Goal: Task Accomplishment & Management: Use online tool/utility

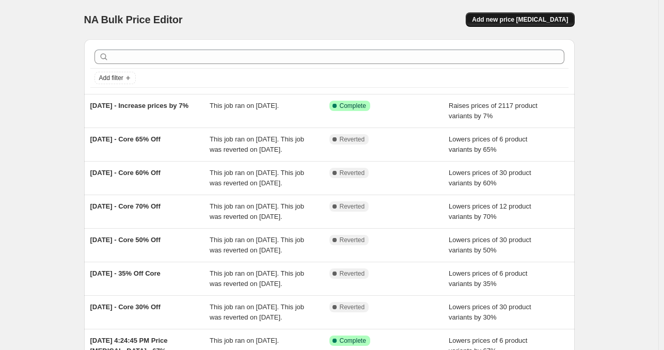
click at [521, 20] on span "Add new price [MEDICAL_DATA]" at bounding box center [520, 19] width 96 height 8
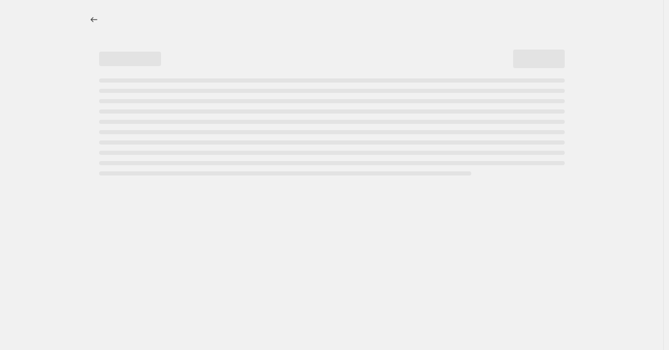
select select "percentage"
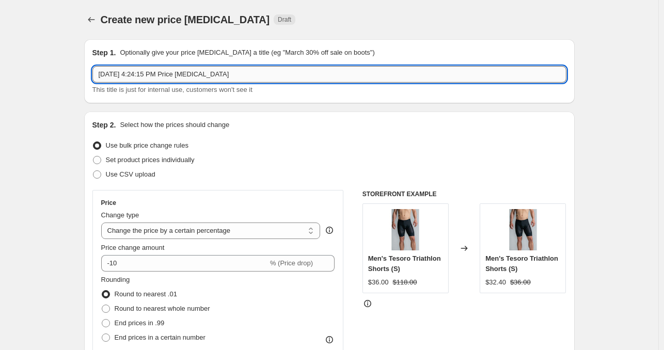
click at [245, 79] on input "[DATE] 4:24:15 PM Price [MEDICAL_DATA]" at bounding box center [329, 74] width 474 height 17
drag, startPoint x: 251, startPoint y: 76, endPoint x: 67, endPoint y: 77, distance: 184.9
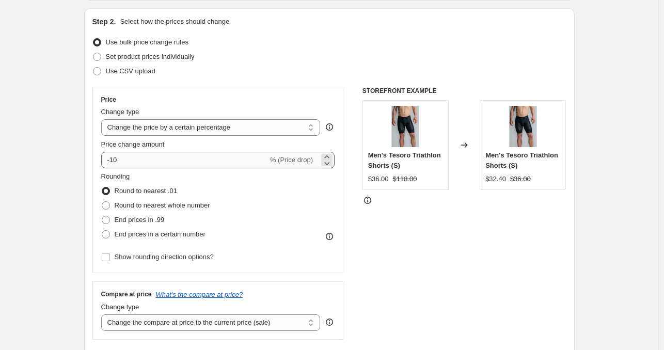
type input "[DATE] - 20% off [GEOGRAPHIC_DATA]"
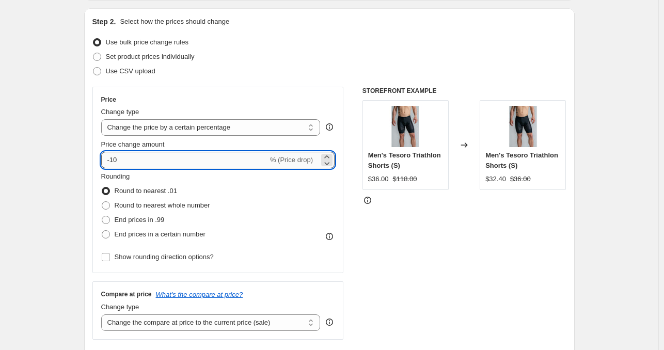
drag, startPoint x: 117, startPoint y: 159, endPoint x: 132, endPoint y: 161, distance: 15.6
click at [132, 161] on input "-10" at bounding box center [184, 160] width 167 height 17
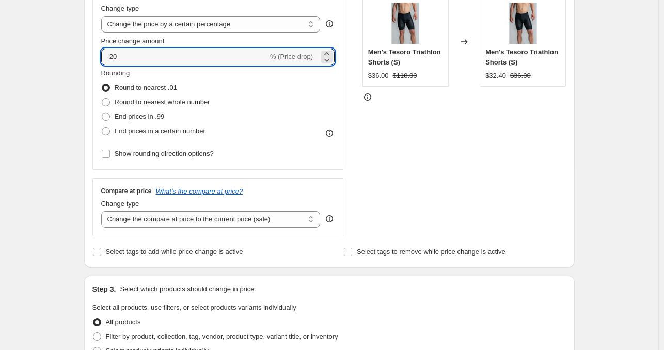
scroll to position [258, 0]
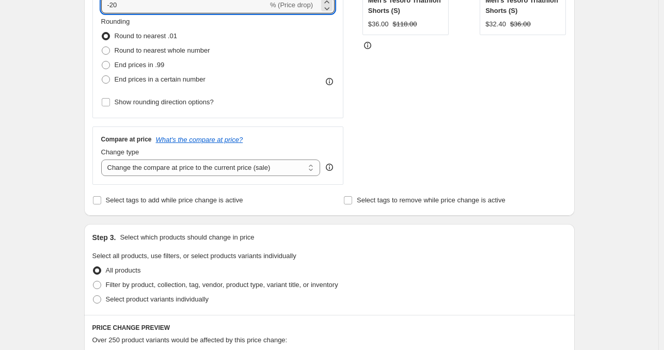
type input "-20"
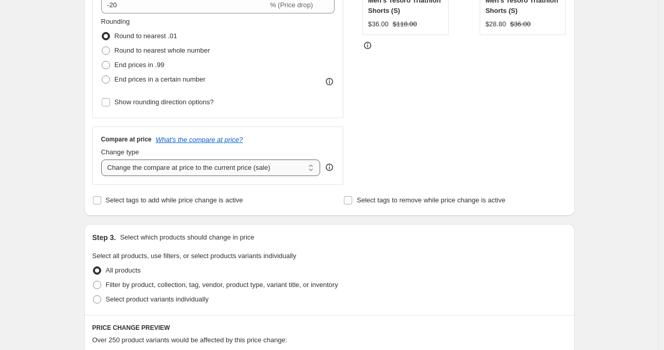
click at [281, 166] on select "Change the compare at price to the current price (sale) Change the compare at p…" at bounding box center [210, 168] width 219 height 17
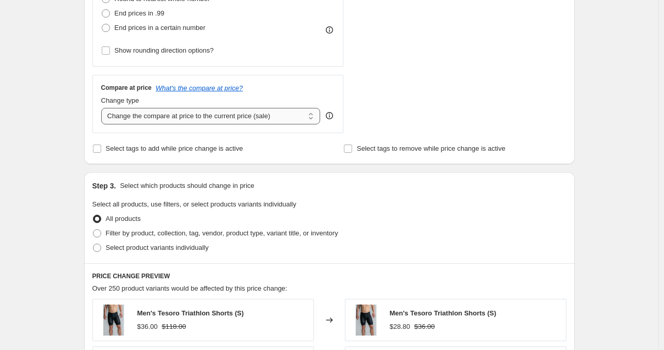
scroll to position [361, 0]
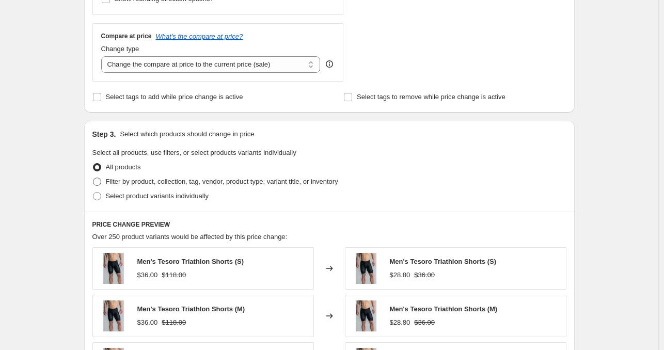
click at [206, 185] on span "Filter by product, collection, tag, vendor, product type, variant title, or inv…" at bounding box center [222, 182] width 232 height 8
click at [93, 178] on input "Filter by product, collection, tag, vendor, product type, variant title, or inv…" at bounding box center [93, 178] width 1 height 1
radio input "true"
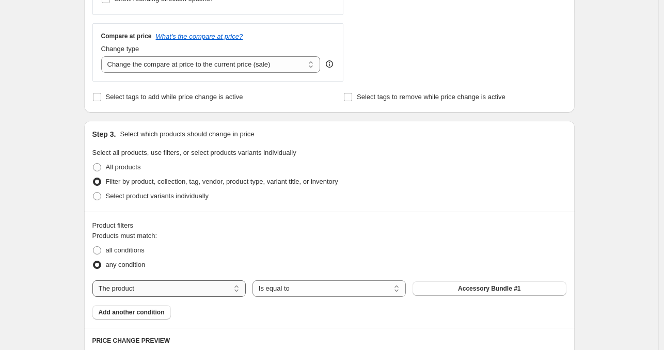
click at [230, 285] on select "The product The product's collection The product's tag The product's vendor The…" at bounding box center [168, 288] width 153 height 17
select select "collection"
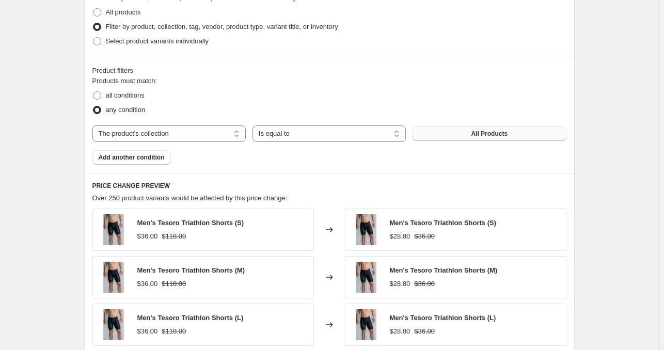
click at [473, 137] on button "All Products" at bounding box center [489, 134] width 153 height 14
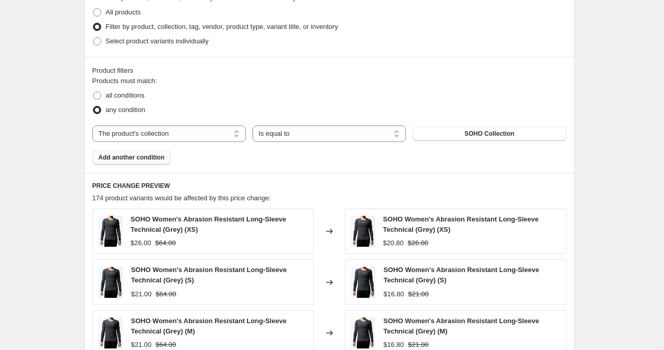
click at [135, 154] on span "Add another condition" at bounding box center [132, 157] width 66 height 8
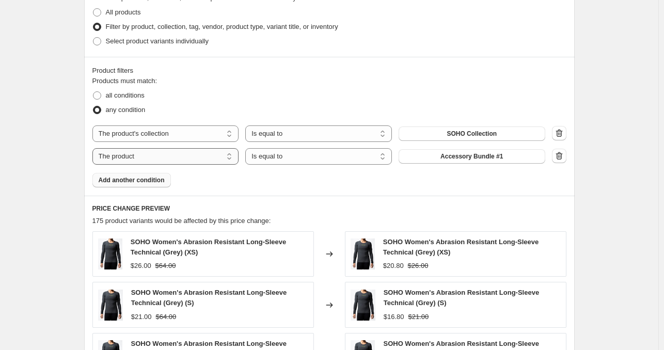
click at [193, 155] on select "The product The product's collection The product's tag The product's vendor The…" at bounding box center [165, 156] width 147 height 17
select select "collection"
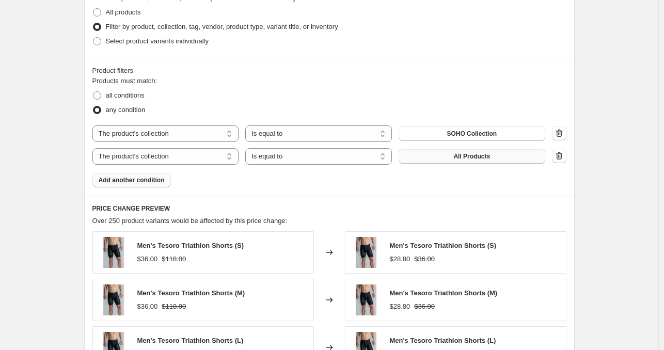
click at [444, 158] on button "All Products" at bounding box center [472, 156] width 147 height 14
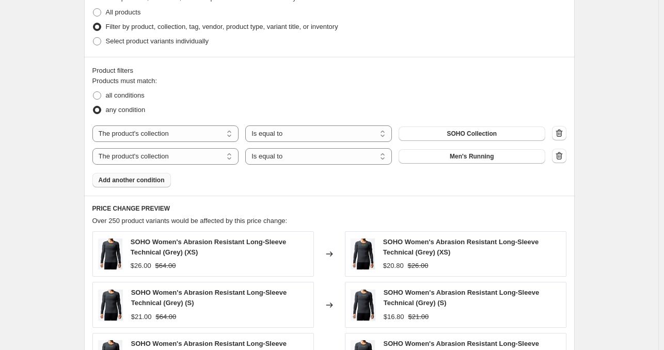
click at [145, 182] on span "Add another condition" at bounding box center [132, 180] width 66 height 8
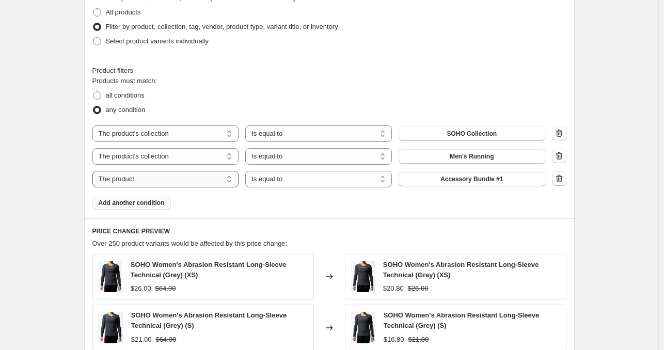
click at [150, 176] on select "The product The product's collection The product's tag The product's vendor The…" at bounding box center [165, 179] width 147 height 17
select select "collection"
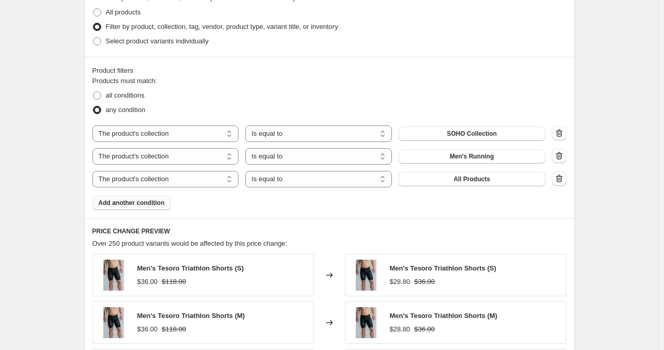
click at [492, 179] on button "All Products" at bounding box center [472, 179] width 147 height 14
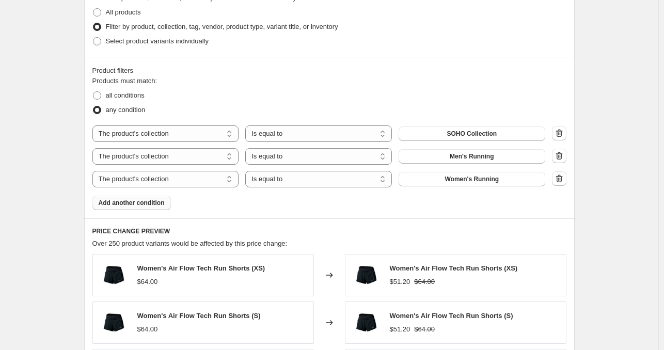
click at [149, 200] on span "Add another condition" at bounding box center [132, 203] width 66 height 8
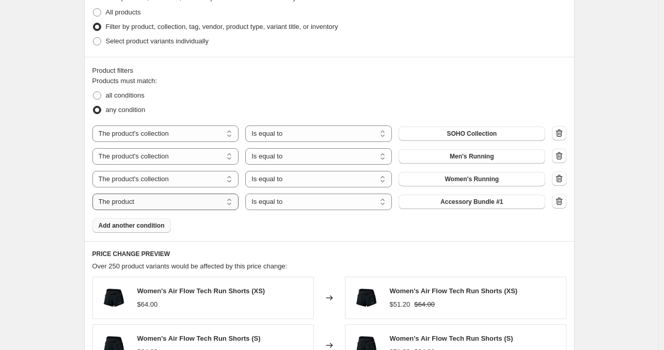
click at [159, 202] on select "The product The product's collection The product's tag The product's vendor The…" at bounding box center [165, 202] width 147 height 17
click at [209, 201] on select "The product The product's collection The product's tag The product's vendor The…" at bounding box center [165, 202] width 147 height 17
select select "collection"
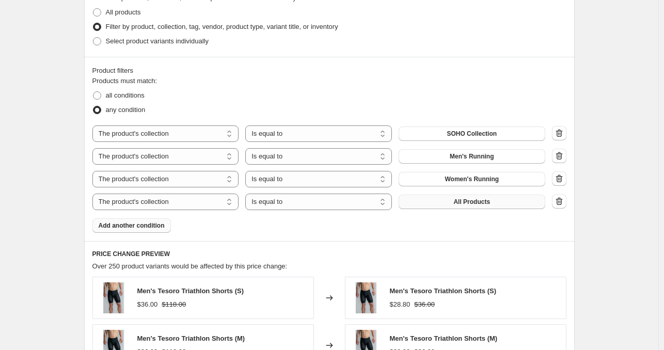
click at [452, 200] on button "All Products" at bounding box center [472, 202] width 147 height 14
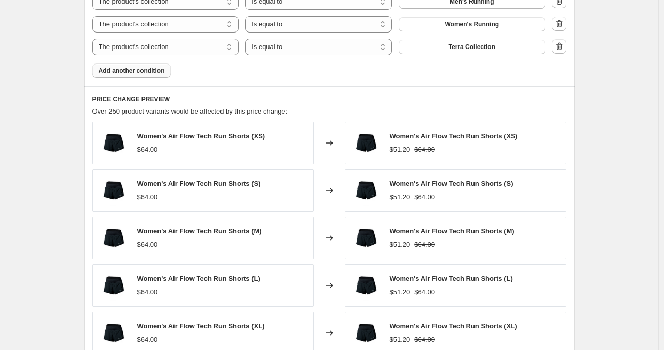
scroll to position [865, 0]
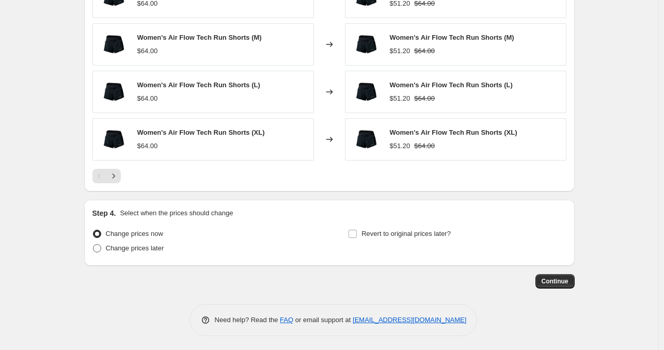
click at [160, 246] on span "Change prices later" at bounding box center [135, 248] width 58 height 8
click at [93, 245] on input "Change prices later" at bounding box center [93, 244] width 1 height 1
radio input "true"
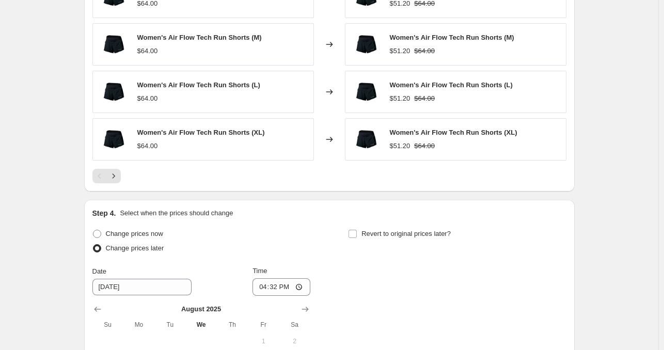
scroll to position [968, 0]
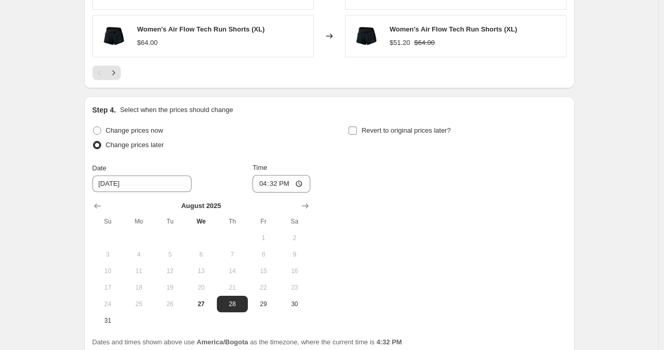
click at [357, 133] on span at bounding box center [352, 130] width 9 height 9
click at [357, 133] on input "Revert to original prices later?" at bounding box center [353, 131] width 8 height 8
checkbox input "true"
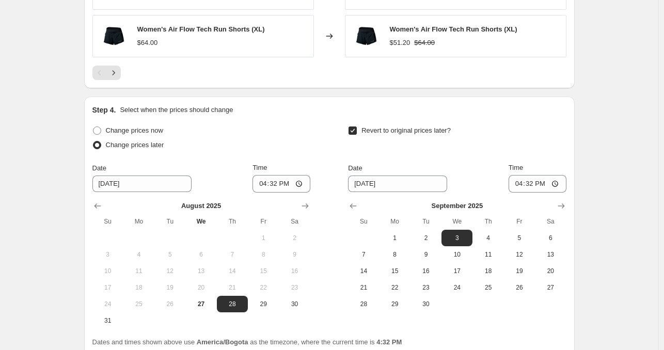
scroll to position [1058, 0]
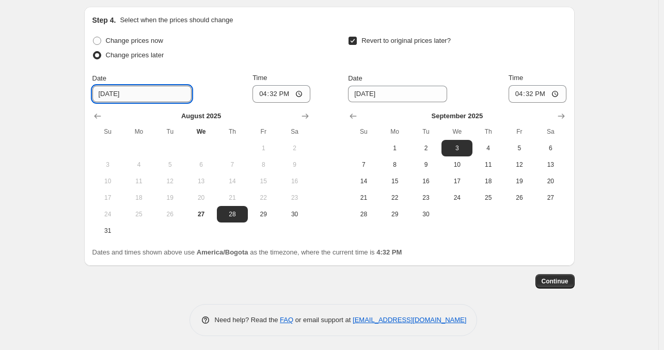
click at [167, 92] on input "[DATE]" at bounding box center [141, 94] width 99 height 17
click at [101, 92] on input "[DATE]" at bounding box center [141, 94] width 99 height 17
click at [206, 206] on button "27" at bounding box center [200, 214] width 31 height 17
type input "[DATE]"
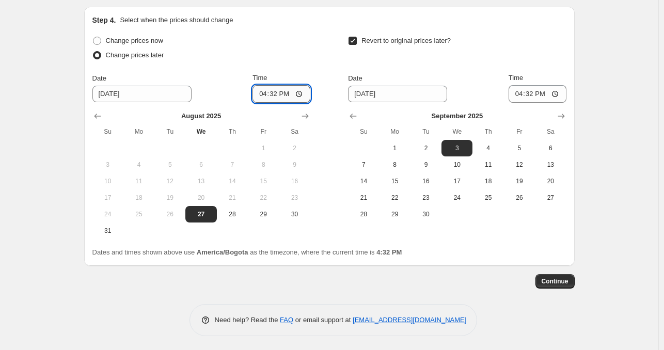
click at [269, 90] on input "16:32" at bounding box center [282, 94] width 58 height 18
click at [301, 92] on input "16:32" at bounding box center [282, 94] width 58 height 18
type input "23:00"
click at [319, 68] on div "Change prices now Change prices later Date [DATE] Time 23:00 [DATE] Su Mo Tu We…" at bounding box center [329, 137] width 474 height 206
click at [405, 144] on span "1" at bounding box center [395, 148] width 23 height 8
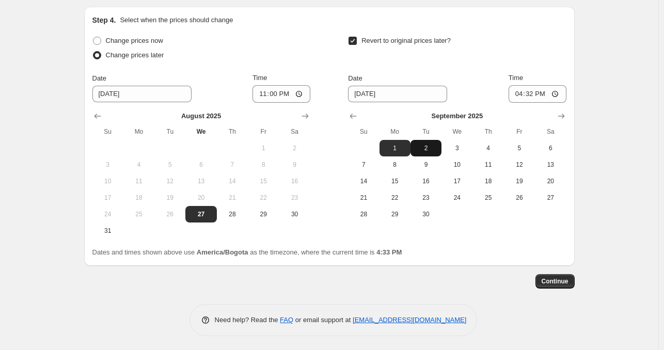
click at [430, 149] on span "2" at bounding box center [426, 148] width 23 height 8
type input "[DATE]"
click at [520, 93] on input "16:32" at bounding box center [538, 94] width 58 height 18
click at [542, 93] on input "16:32" at bounding box center [538, 94] width 58 height 18
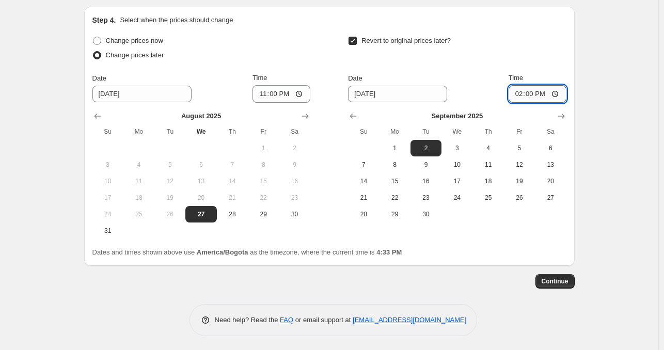
type input "02:00"
click at [542, 67] on div "Revert to original prices later? Date [DATE] Time 02:00 [DATE] Su Mo Tu We Th F…" at bounding box center [457, 128] width 218 height 189
click at [563, 286] on button "Continue" at bounding box center [555, 281] width 39 height 14
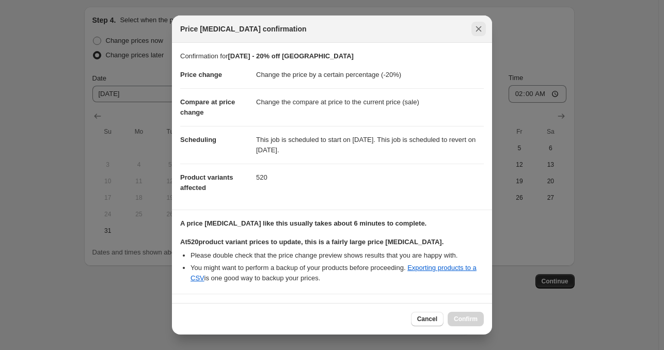
click at [481, 33] on icon "Close" at bounding box center [479, 29] width 10 height 10
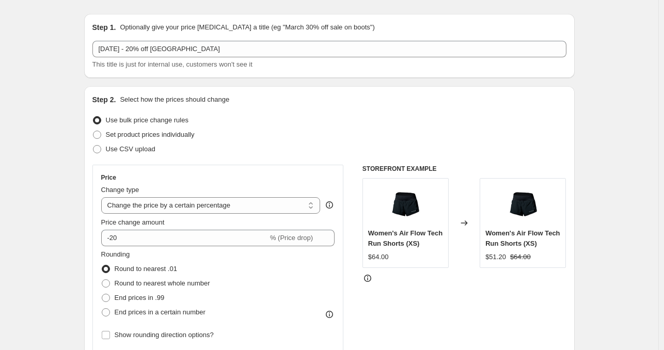
scroll to position [0, 0]
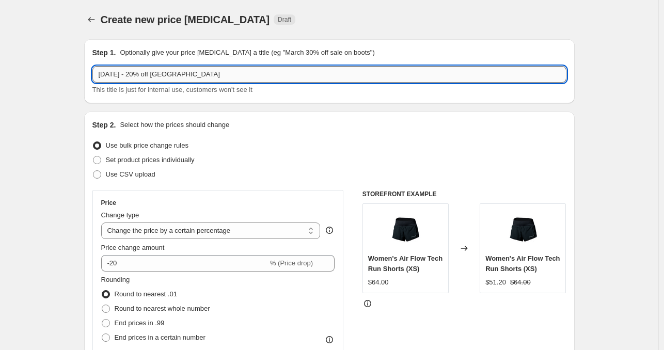
click at [287, 81] on input "[DATE] - 20% off [GEOGRAPHIC_DATA]" at bounding box center [329, 74] width 474 height 17
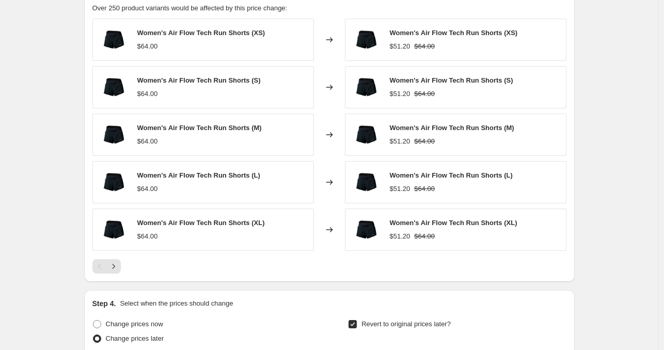
scroll to position [1033, 0]
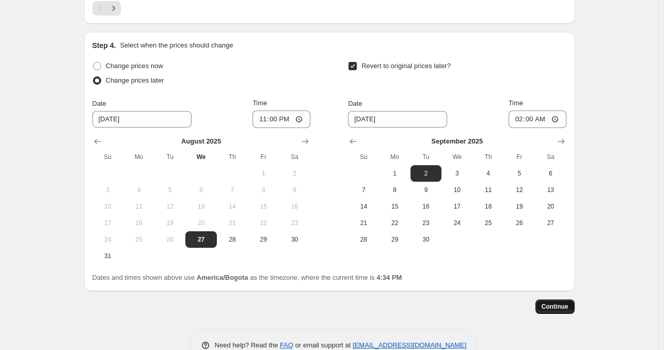
type input "[DATE] - 20% off [GEOGRAPHIC_DATA], Terra, Run"
click at [553, 304] on span "Continue" at bounding box center [555, 307] width 27 height 8
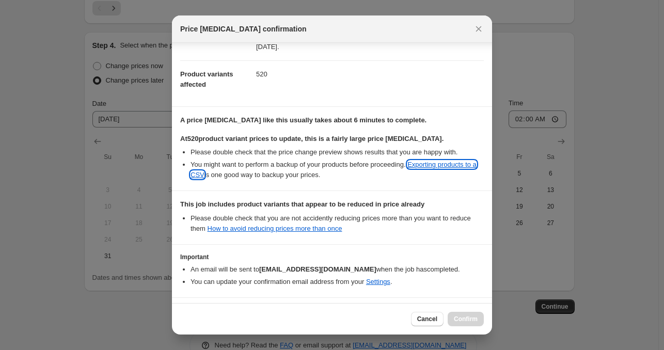
scroll to position [138, 0]
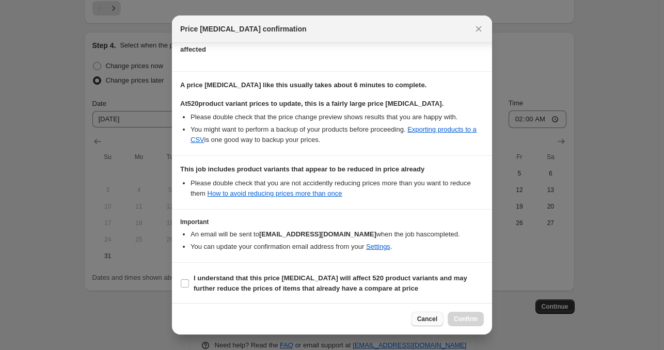
click at [424, 321] on span "Cancel" at bounding box center [427, 319] width 20 height 8
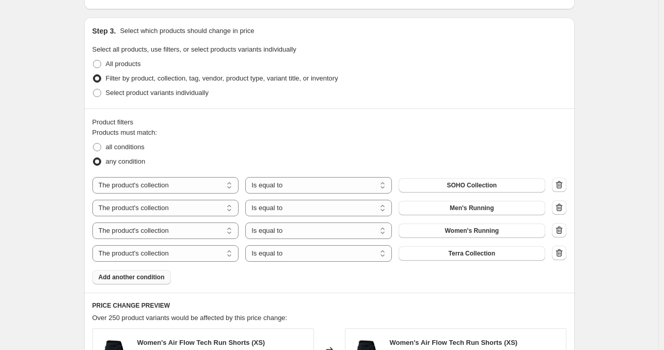
scroll to position [568, 0]
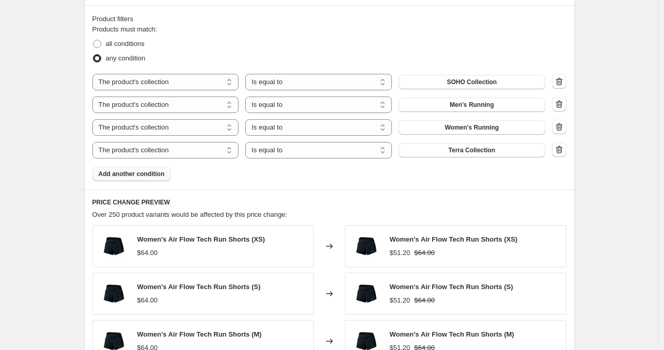
click at [154, 172] on span "Add another condition" at bounding box center [132, 174] width 66 height 8
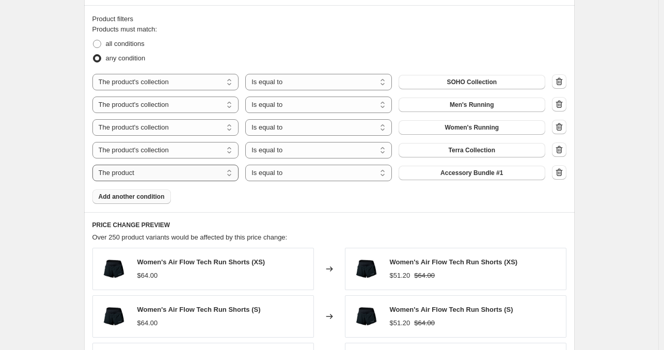
click at [154, 172] on select "The product The product's collection The product's tag The product's vendor The…" at bounding box center [165, 173] width 147 height 17
select select "product_status"
click at [290, 175] on select "Is equal to Is not equal to" at bounding box center [318, 173] width 147 height 17
click at [397, 169] on div "The product The product's collection The product's tag The product's vendor The…" at bounding box center [318, 173] width 453 height 17
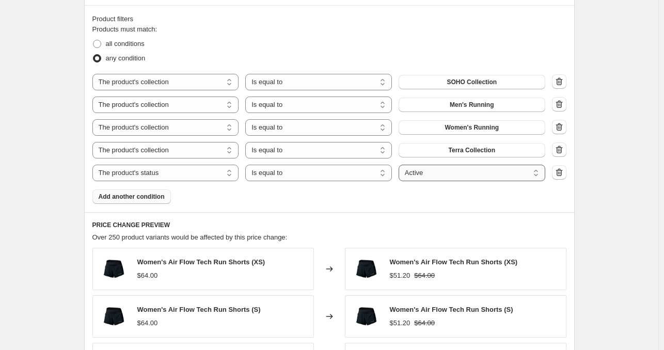
click at [422, 169] on select "Active Draft Archived" at bounding box center [472, 173] width 147 height 17
click at [559, 174] on icon "button" at bounding box center [559, 172] width 7 height 8
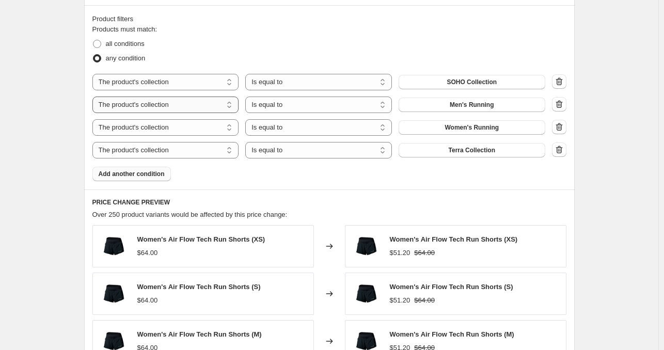
click at [224, 105] on select "The product The product's collection The product's tag The product's vendor The…" at bounding box center [165, 105] width 147 height 17
click at [244, 42] on div "all conditions" at bounding box center [329, 44] width 474 height 14
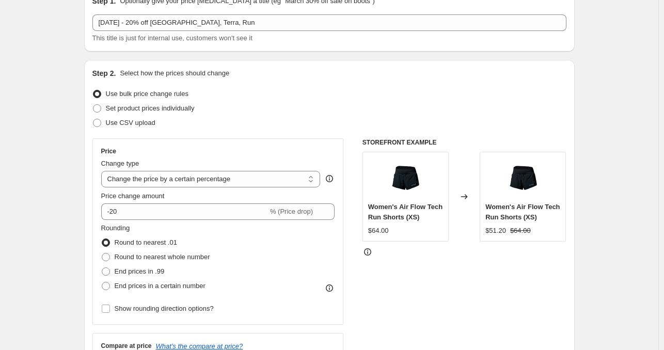
scroll to position [0, 0]
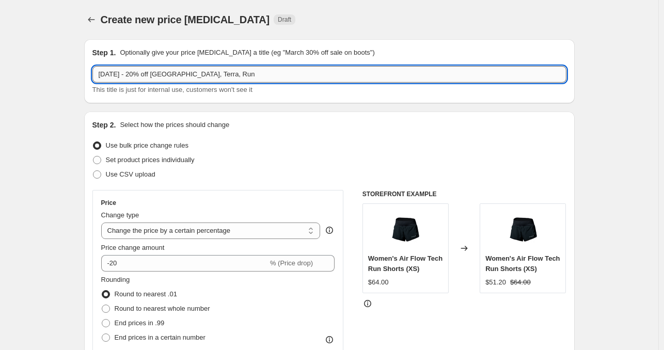
drag, startPoint x: 195, startPoint y: 74, endPoint x: 284, endPoint y: 73, distance: 88.8
click at [284, 73] on input "[DATE] - 20% off [GEOGRAPHIC_DATA], Terra, Run" at bounding box center [329, 74] width 474 height 17
type input "[DATE] - 20% off [GEOGRAPHIC_DATA]"
click at [285, 56] on p "Optionally give your price [MEDICAL_DATA] a title (eg "March 30% off sale on bo…" at bounding box center [247, 53] width 255 height 10
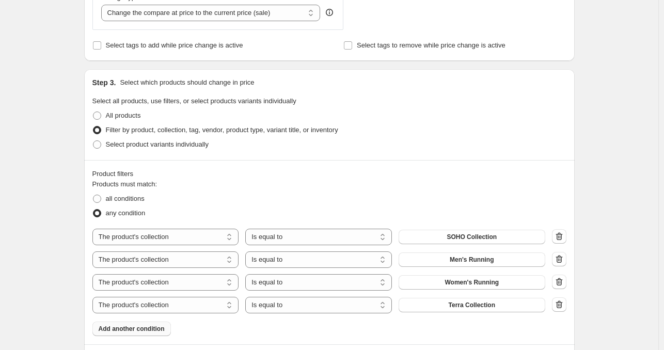
scroll to position [516, 0]
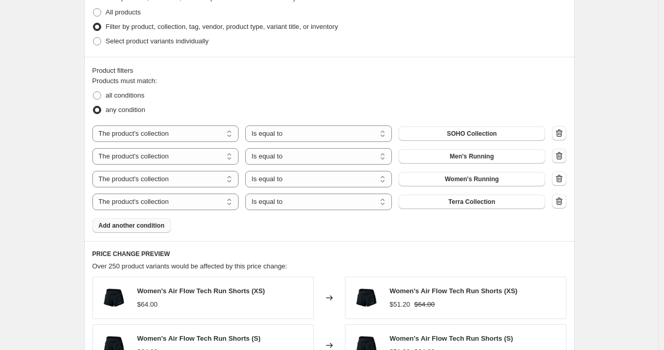
click at [563, 153] on icon "button" at bounding box center [559, 156] width 10 height 10
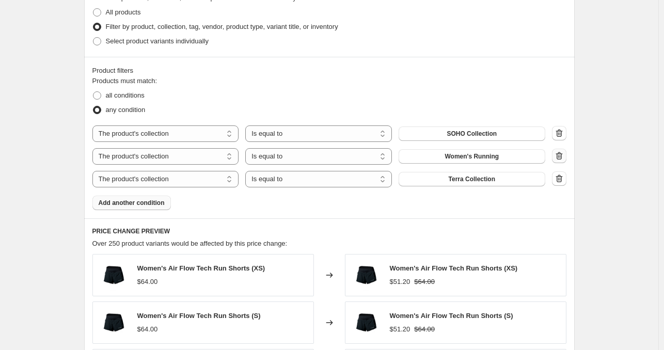
click at [563, 156] on icon "button" at bounding box center [559, 156] width 10 height 10
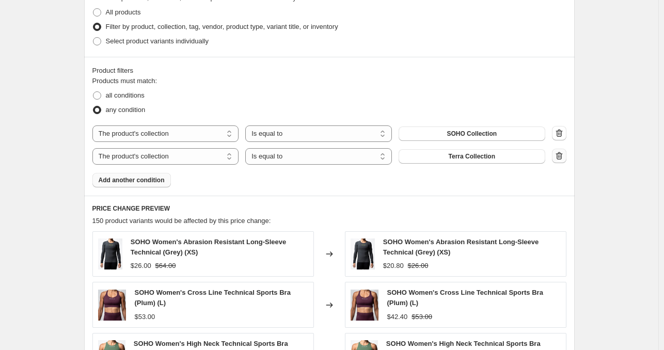
click at [563, 156] on icon "button" at bounding box center [559, 156] width 10 height 10
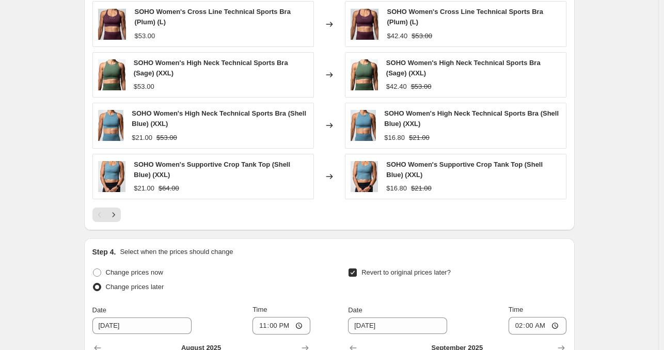
scroll to position [981, 0]
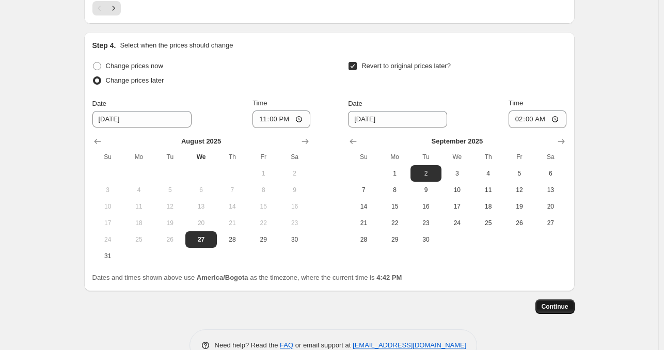
click at [553, 309] on span "Continue" at bounding box center [555, 307] width 27 height 8
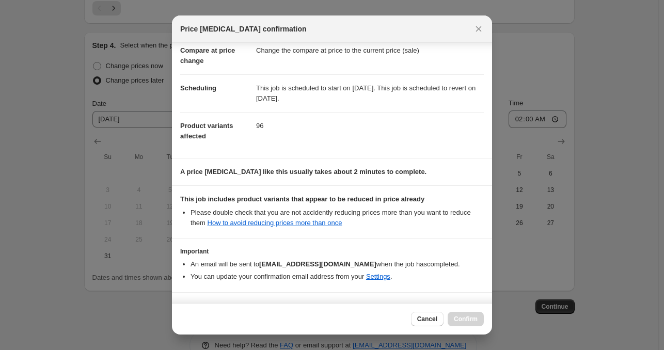
scroll to position [82, 0]
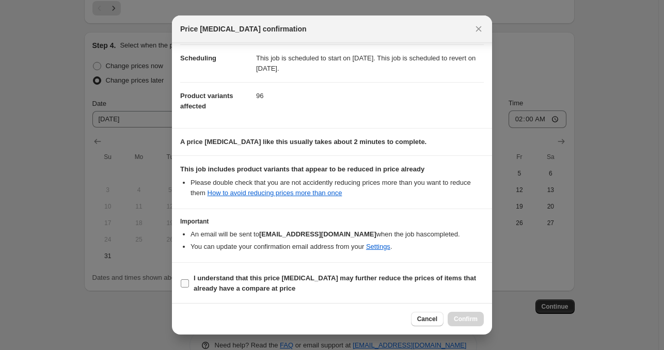
click at [240, 282] on span "I understand that this price [MEDICAL_DATA] may further reduce the prices of it…" at bounding box center [339, 283] width 290 height 21
click at [189, 282] on input "I understand that this price [MEDICAL_DATA] may further reduce the prices of it…" at bounding box center [185, 283] width 8 height 8
checkbox input "true"
click at [433, 317] on span "Cancel" at bounding box center [427, 319] width 20 height 8
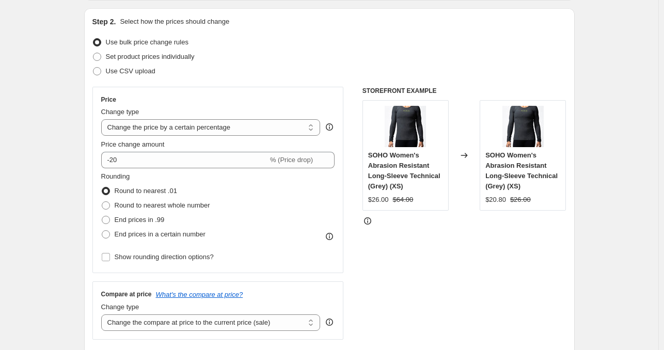
scroll to position [0, 0]
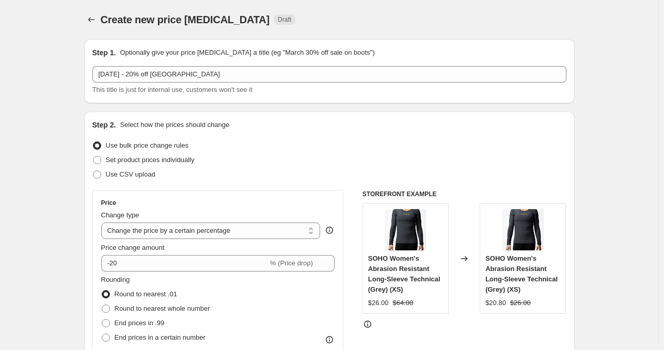
click at [93, 20] on icon "Price change jobs" at bounding box center [91, 19] width 10 height 10
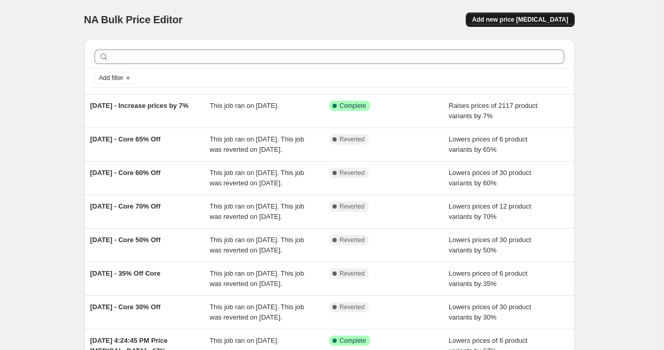
click at [532, 18] on span "Add new price [MEDICAL_DATA]" at bounding box center [520, 19] width 96 height 8
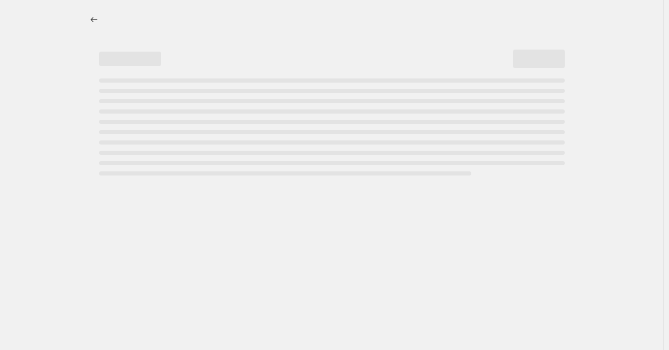
select select "percentage"
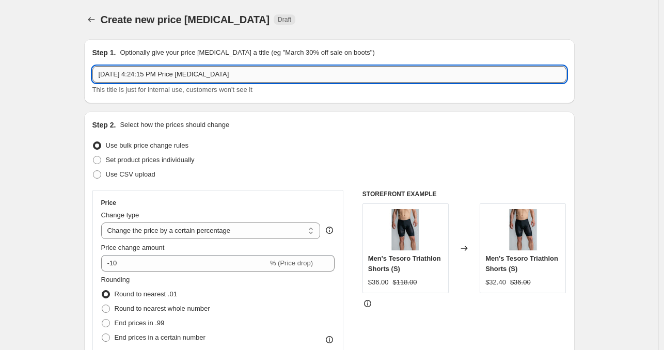
click at [202, 75] on input "[DATE] 4:24:15 PM Price [MEDICAL_DATA]" at bounding box center [329, 74] width 474 height 17
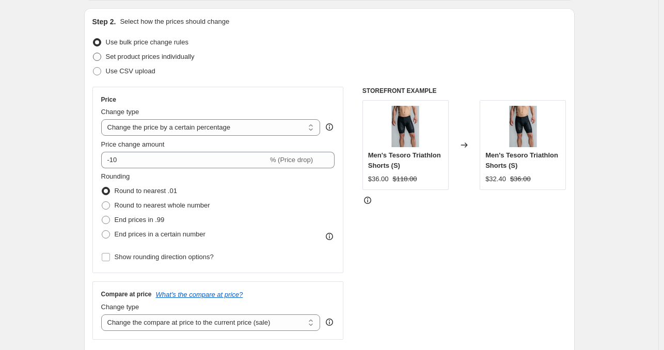
type input "[DATE] Sale - 20% off [GEOGRAPHIC_DATA]"
click at [183, 56] on span "Set product prices individually" at bounding box center [150, 57] width 89 height 8
click at [93, 53] on input "Set product prices individually" at bounding box center [93, 53] width 1 height 1
radio input "true"
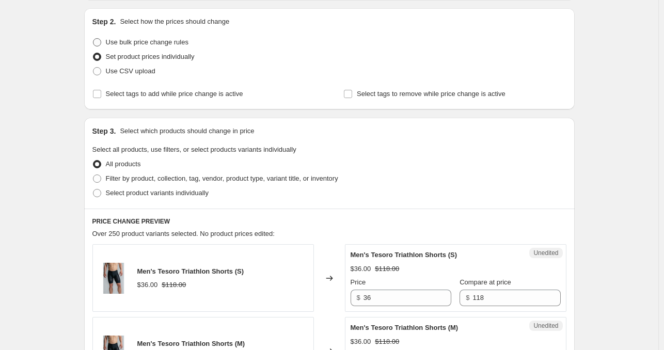
click at [180, 42] on span "Use bulk price change rules" at bounding box center [147, 42] width 83 height 8
click at [93, 39] on input "Use bulk price change rules" at bounding box center [93, 38] width 1 height 1
radio input "true"
select select "percentage"
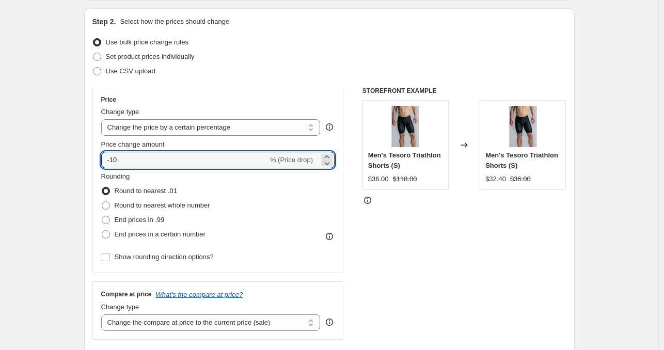
drag, startPoint x: 188, startPoint y: 162, endPoint x: 59, endPoint y: 164, distance: 129.1
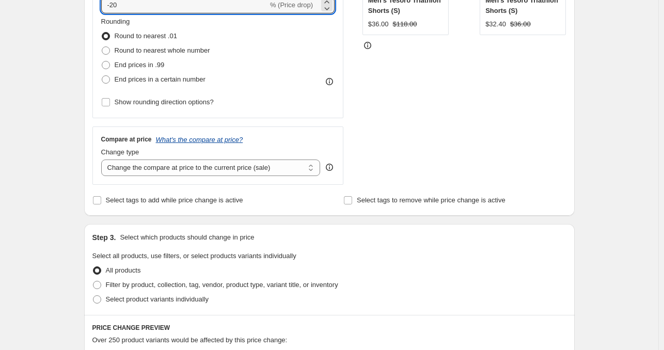
scroll to position [361, 0]
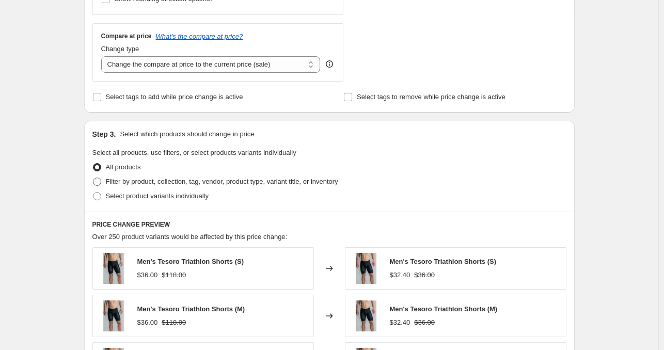
type input "-20"
click at [161, 184] on span "Filter by product, collection, tag, vendor, product type, variant title, or inv…" at bounding box center [222, 182] width 232 height 8
click at [93, 178] on input "Filter by product, collection, tag, vendor, product type, variant title, or inv…" at bounding box center [93, 178] width 1 height 1
radio input "true"
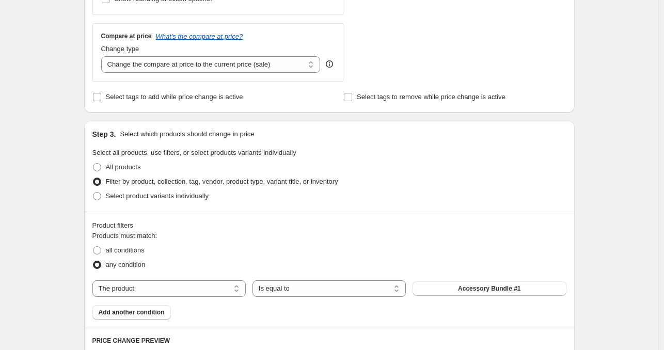
scroll to position [465, 0]
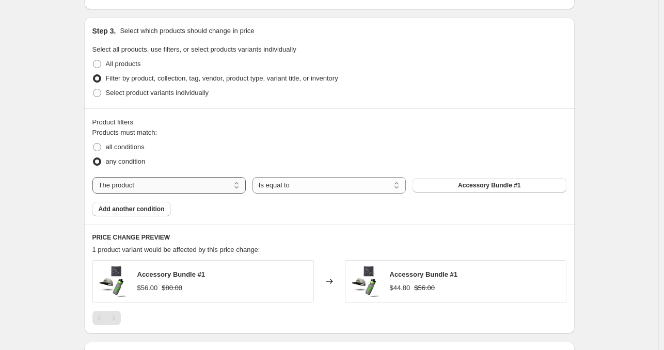
click at [230, 187] on select "The product The product's collection The product's tag The product's vendor The…" at bounding box center [168, 185] width 153 height 17
select select "collection"
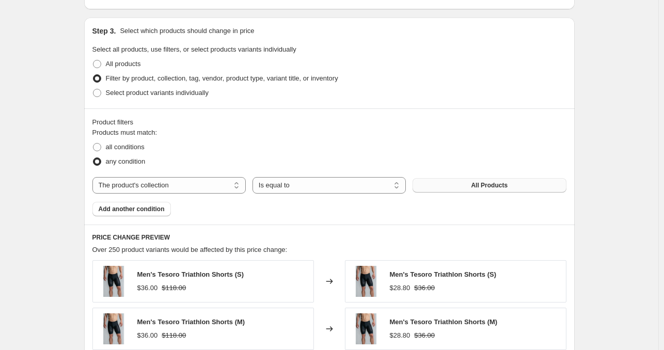
click at [482, 180] on button "All Products" at bounding box center [489, 185] width 153 height 14
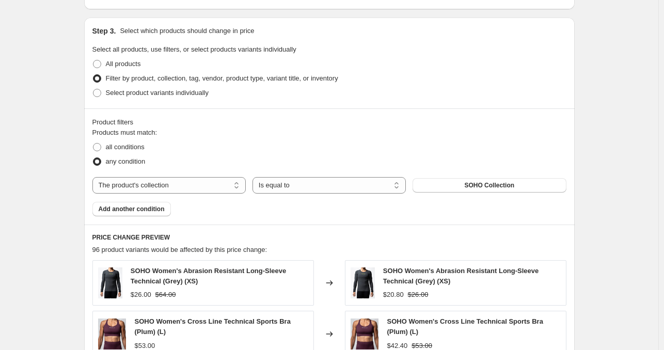
scroll to position [671, 0]
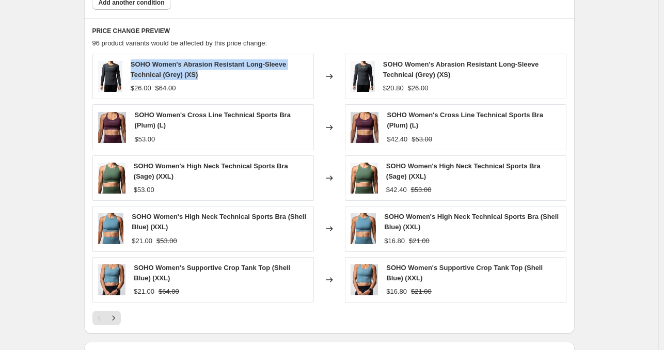
drag, startPoint x: 200, startPoint y: 73, endPoint x: 132, endPoint y: 66, distance: 68.0
click at [132, 66] on div "SOHO Women's Abrasion Resistant Long-Sleeve Technical (Grey) (XS) $26.00 $64.00" at bounding box center [203, 76] width 222 height 45
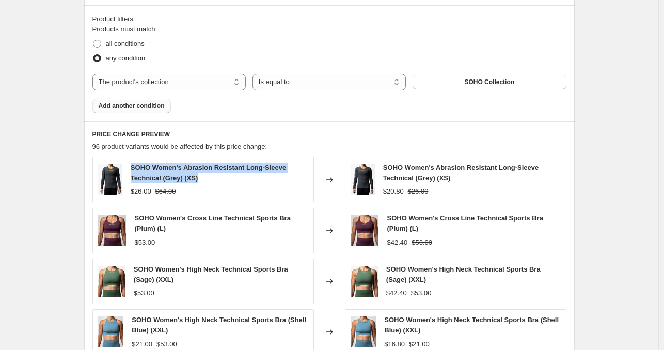
click at [165, 105] on button "Add another condition" at bounding box center [131, 106] width 78 height 14
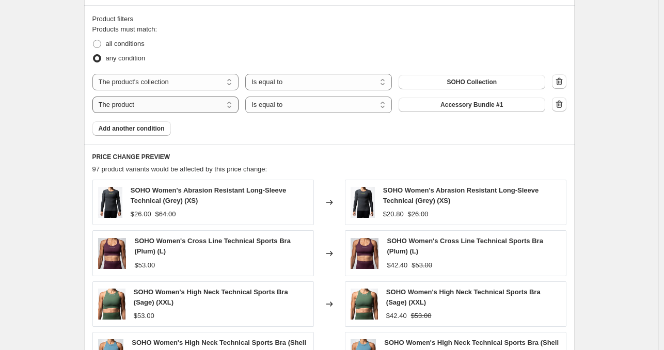
click at [225, 104] on select "The product The product's collection The product's tag The product's vendor The…" at bounding box center [165, 105] width 147 height 17
select select "product_status"
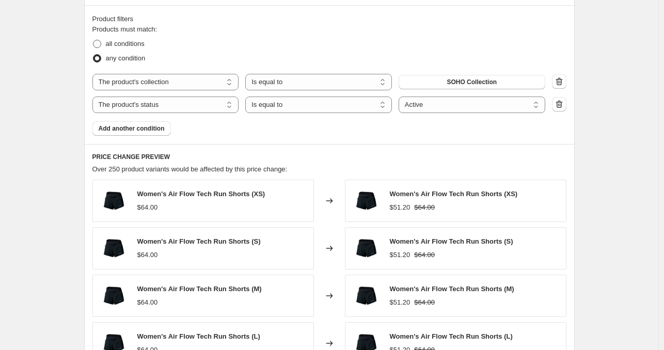
click at [140, 46] on span "all conditions" at bounding box center [125, 44] width 39 height 8
click at [93, 40] on input "all conditions" at bounding box center [93, 40] width 1 height 1
radio input "true"
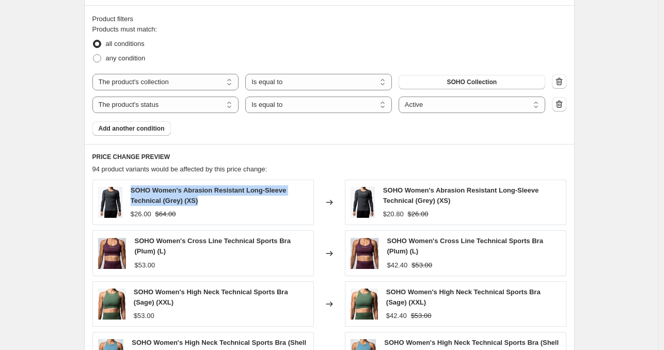
drag, startPoint x: 134, startPoint y: 190, endPoint x: 202, endPoint y: 197, distance: 68.1
click at [202, 197] on div "SOHO Women's Abrasion Resistant Long-Sleeve Technical (Grey) (XS)" at bounding box center [220, 195] width 178 height 21
copy span "SOHO Women's Abrasion Resistant Long-Sleeve Technical (Grey) (XS)"
click at [146, 131] on span "Add another condition" at bounding box center [132, 128] width 66 height 8
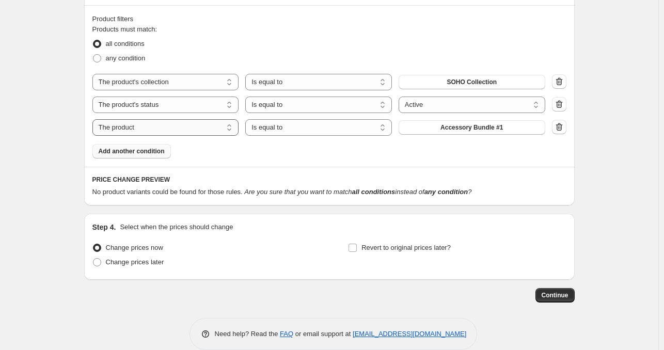
click at [165, 125] on select "The product The product's collection The product's tag The product's vendor The…" at bounding box center [165, 127] width 147 height 17
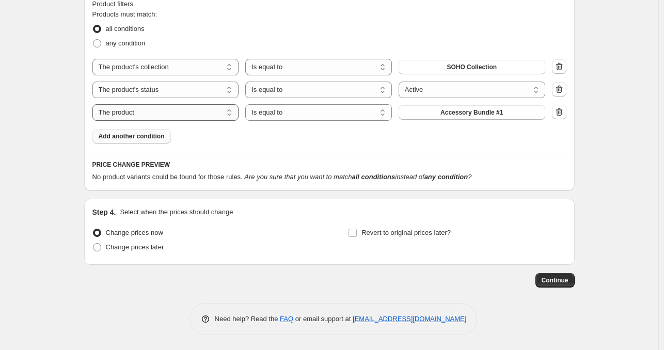
click at [220, 108] on select "The product The product's collection The product's tag The product's vendor The…" at bounding box center [165, 112] width 147 height 17
click at [315, 133] on div "Products must match: all conditions any condition The product The product's col…" at bounding box center [329, 76] width 474 height 134
click at [560, 108] on icon "button" at bounding box center [559, 112] width 10 height 10
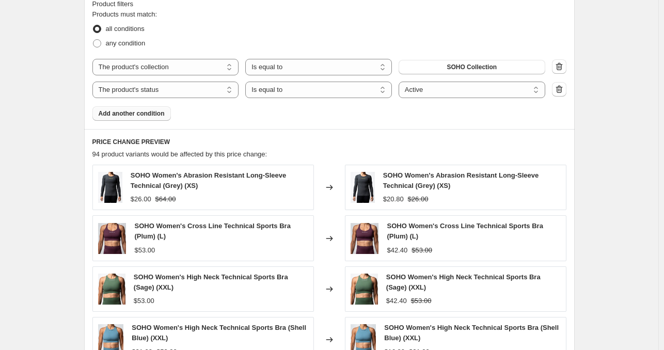
scroll to position [738, 0]
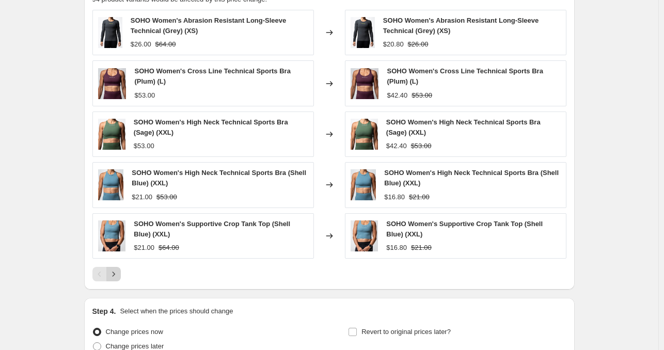
click at [119, 270] on icon "Next" at bounding box center [113, 274] width 10 height 10
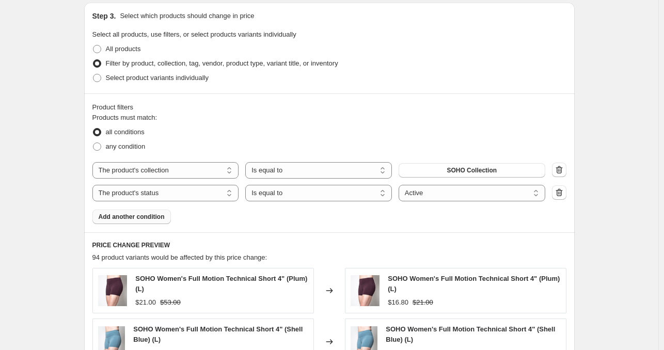
scroll to position [583, 0]
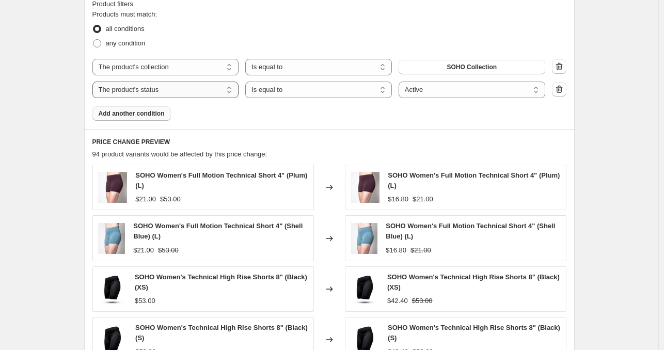
click at [183, 87] on select "The product The product's collection The product's tag The product's vendor The…" at bounding box center [165, 90] width 147 height 17
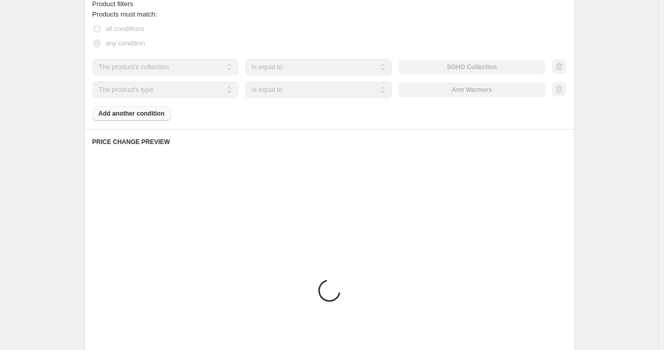
scroll to position [560, 0]
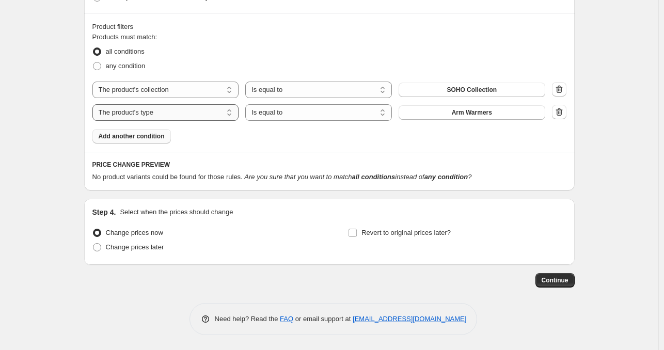
click at [204, 113] on select "The product The product's collection The product's tag The product's vendor The…" at bounding box center [165, 112] width 147 height 17
select select "product_status"
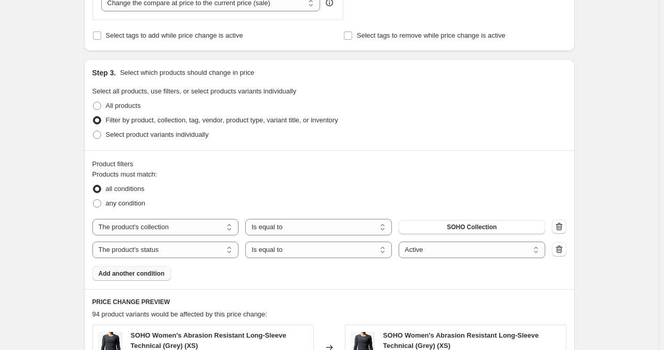
scroll to position [526, 0]
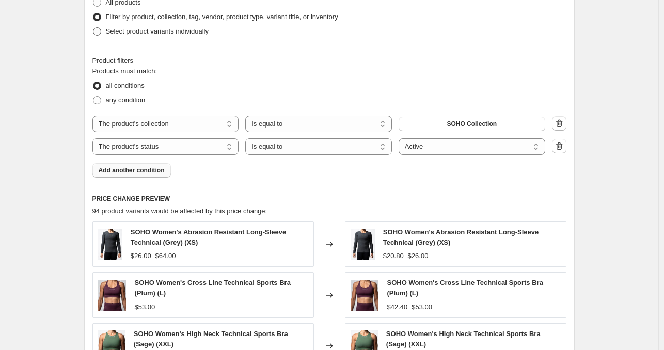
click at [189, 30] on span "Select product variants individually" at bounding box center [157, 31] width 103 height 8
click at [93, 28] on input "Select product variants individually" at bounding box center [93, 27] width 1 height 1
radio input "true"
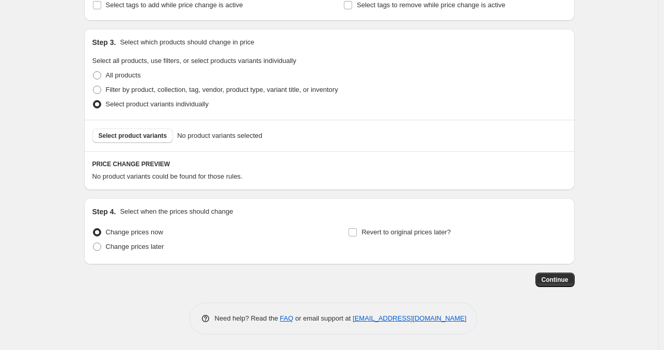
scroll to position [453, 0]
click at [153, 135] on span "Select product variants" at bounding box center [133, 136] width 69 height 8
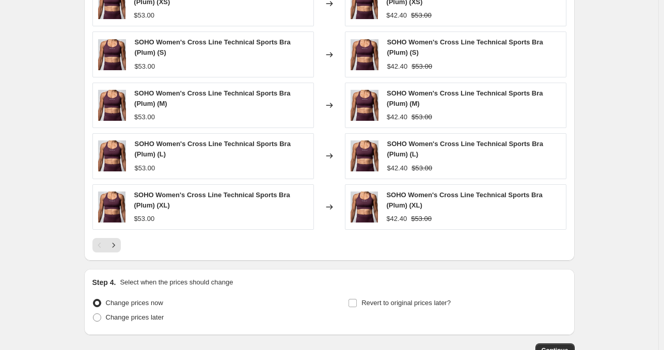
scroll to position [729, 0]
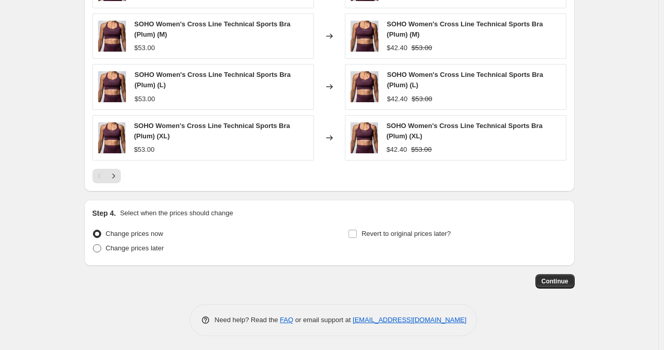
click at [158, 247] on span "Change prices later" at bounding box center [135, 248] width 58 height 8
click at [93, 245] on input "Change prices later" at bounding box center [93, 244] width 1 height 1
radio input "true"
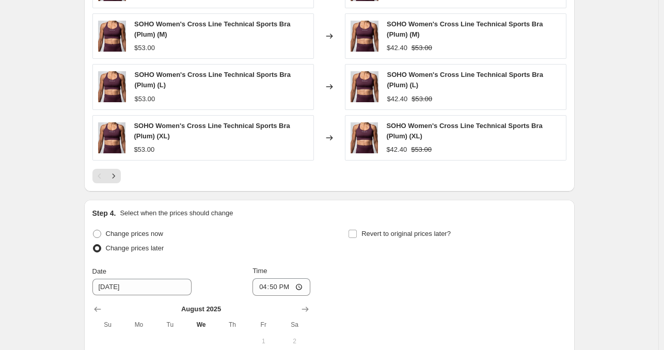
scroll to position [884, 0]
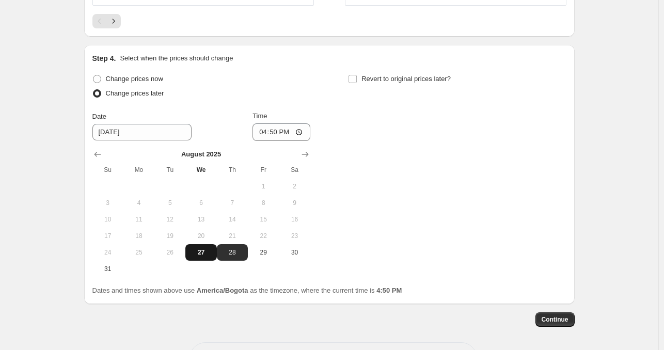
click at [204, 244] on button "27" at bounding box center [200, 252] width 31 height 17
type input "[DATE]"
click at [268, 130] on input "16:50" at bounding box center [282, 132] width 58 height 18
type input "23:00"
click at [353, 83] on label "Revert to original prices later?" at bounding box center [399, 79] width 103 height 14
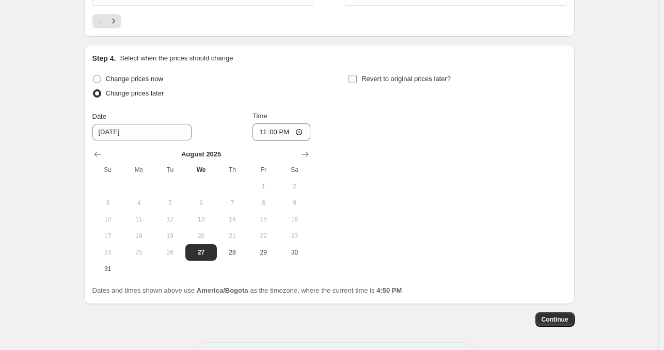
click at [353, 83] on input "Revert to original prices later?" at bounding box center [353, 79] width 8 height 8
checkbox input "true"
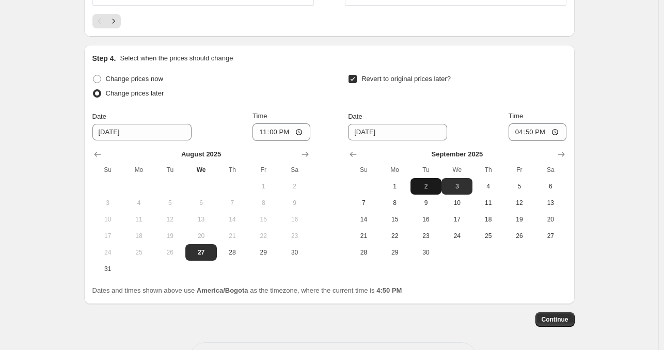
click at [419, 185] on span "2" at bounding box center [426, 186] width 23 height 8
type input "[DATE]"
click at [524, 132] on input "16:50" at bounding box center [538, 132] width 58 height 18
type input "02:00"
click at [521, 96] on div "Revert to original prices later?" at bounding box center [457, 87] width 218 height 31
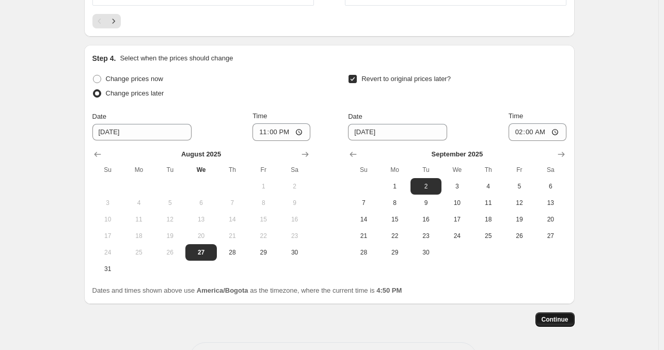
click at [549, 316] on span "Continue" at bounding box center [555, 320] width 27 height 8
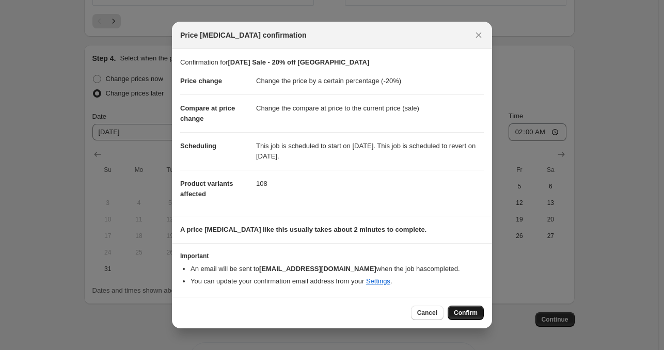
click at [464, 310] on span "Confirm" at bounding box center [466, 313] width 24 height 8
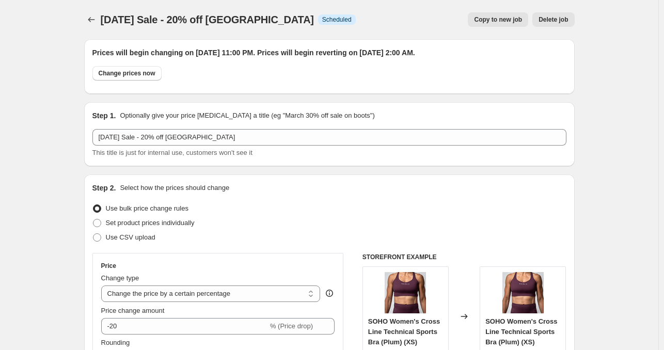
click at [496, 19] on span "Copy to new job" at bounding box center [498, 19] width 48 height 8
select select "percentage"
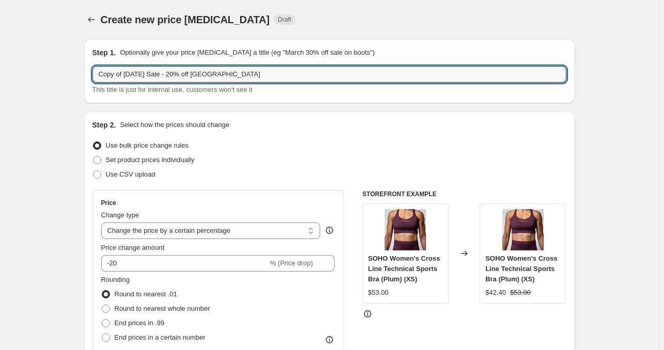
drag, startPoint x: 126, startPoint y: 70, endPoint x: 93, endPoint y: 73, distance: 33.2
click at [93, 73] on div "Step 1. Optionally give your price [MEDICAL_DATA] a title (eg "March 30% off sa…" at bounding box center [329, 71] width 491 height 64
drag, startPoint x: 176, startPoint y: 74, endPoint x: 235, endPoint y: 69, distance: 59.7
click at [235, 69] on input "[DATE] Sale - 20% off [GEOGRAPHIC_DATA]" at bounding box center [329, 74] width 474 height 17
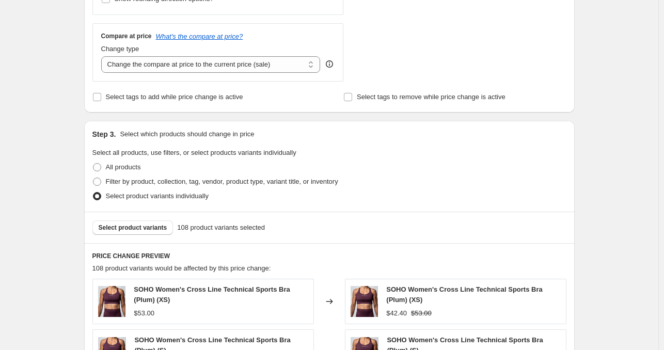
scroll to position [465, 0]
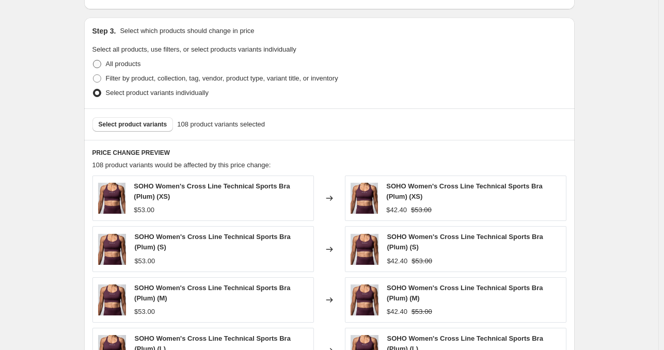
type input "[DATE] Sale - 20% off Terra"
click at [139, 63] on span "All products" at bounding box center [123, 64] width 35 height 8
click at [93, 60] on input "All products" at bounding box center [93, 60] width 1 height 1
radio input "true"
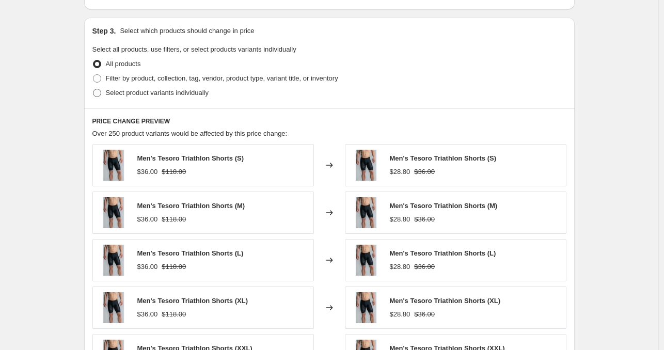
click at [136, 90] on span "Select product variants individually" at bounding box center [157, 93] width 103 height 8
click at [93, 89] on input "Select product variants individually" at bounding box center [93, 89] width 1 height 1
radio input "true"
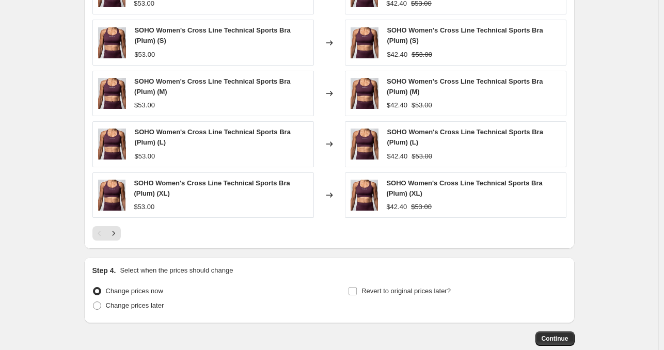
scroll to position [516, 0]
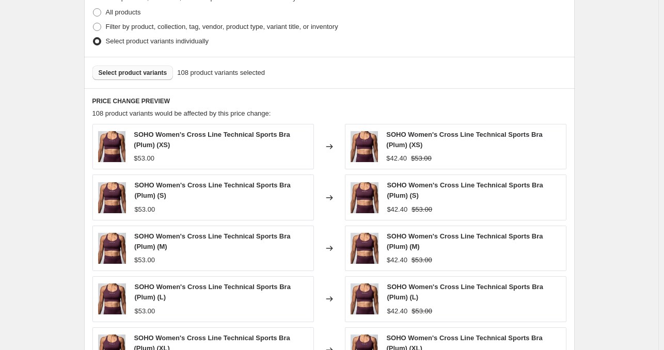
click at [152, 68] on button "Select product variants" at bounding box center [132, 73] width 81 height 14
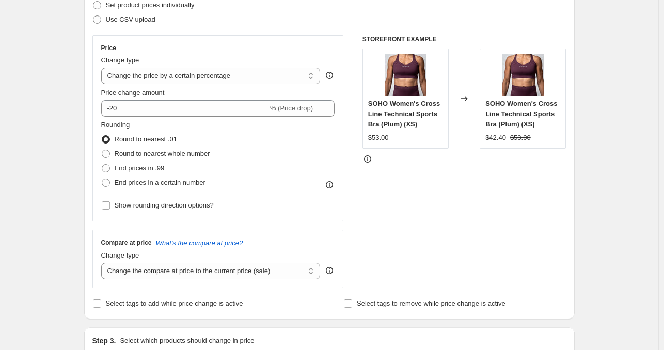
scroll to position [0, 0]
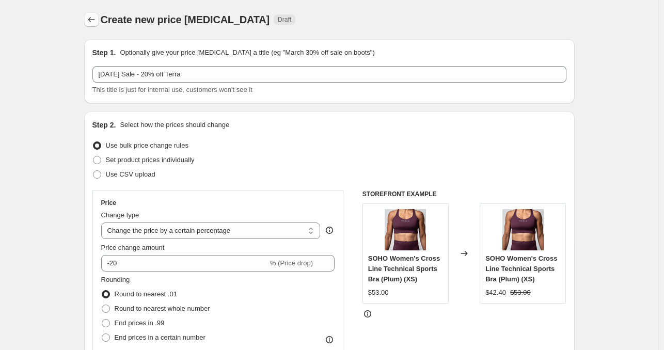
click at [96, 21] on icon "Price change jobs" at bounding box center [91, 19] width 10 height 10
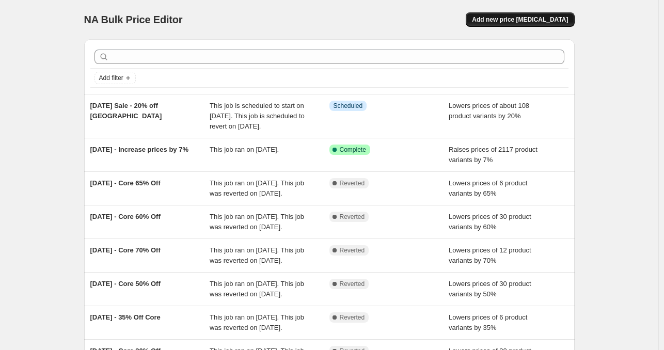
click at [515, 20] on span "Add new price [MEDICAL_DATA]" at bounding box center [520, 19] width 96 height 8
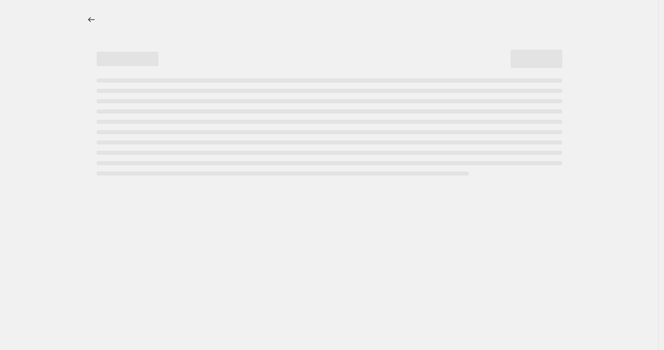
select select "percentage"
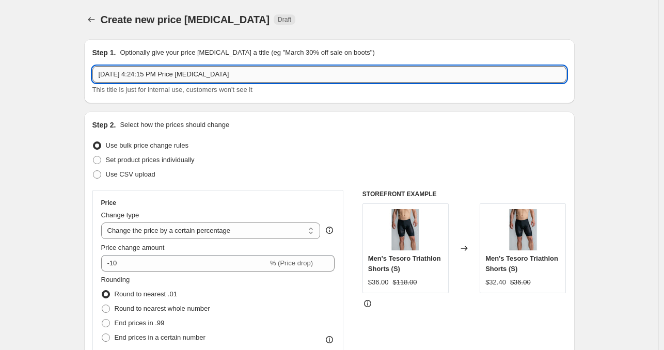
click at [191, 74] on input "[DATE] 4:24:15 PM Price [MEDICAL_DATA]" at bounding box center [329, 74] width 474 height 17
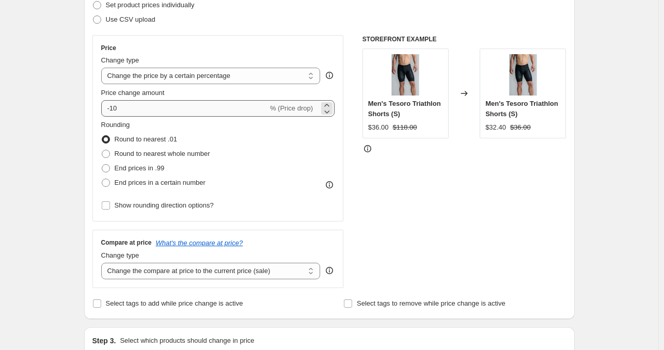
type input "[DATE] Sale - 20% Off Terra"
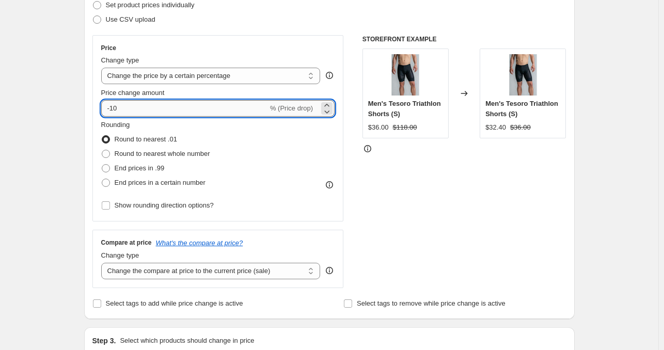
click at [115, 107] on input "-10" at bounding box center [184, 108] width 167 height 17
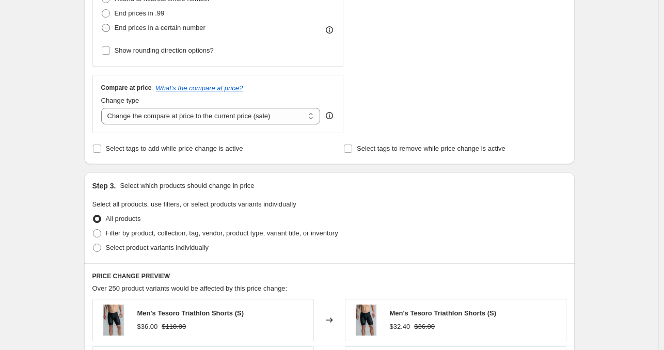
scroll to position [413, 0]
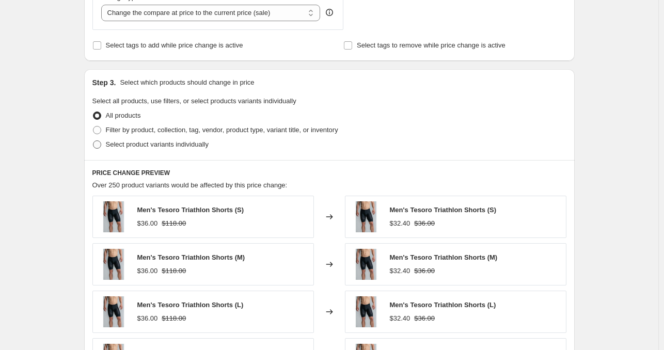
type input "-20"
click at [150, 144] on span "Select product variants individually" at bounding box center [157, 144] width 103 height 8
click at [93, 141] on input "Select product variants individually" at bounding box center [93, 140] width 1 height 1
radio input "true"
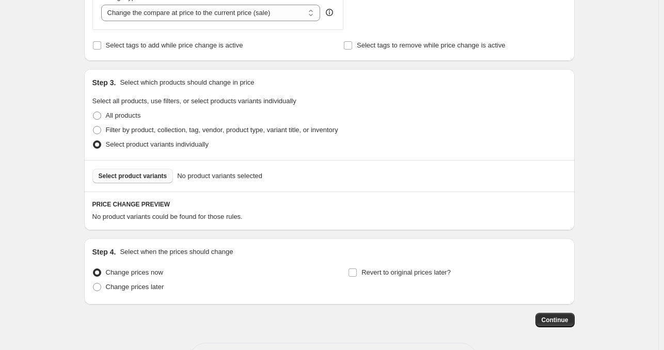
click at [144, 180] on button "Select product variants" at bounding box center [132, 176] width 81 height 14
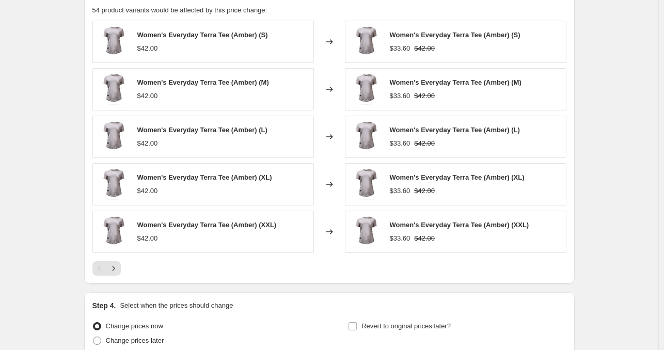
scroll to position [712, 0]
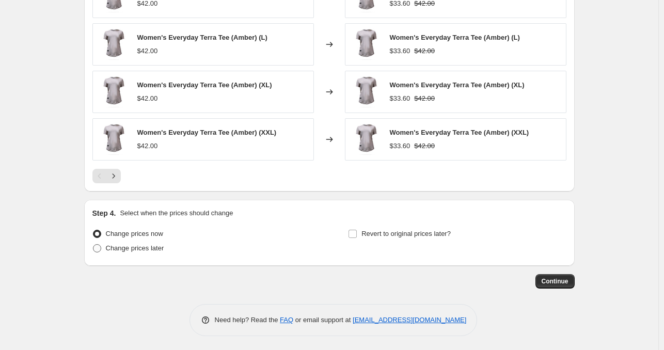
click at [159, 248] on span "Change prices later" at bounding box center [135, 248] width 58 height 8
click at [93, 245] on input "Change prices later" at bounding box center [93, 244] width 1 height 1
radio input "true"
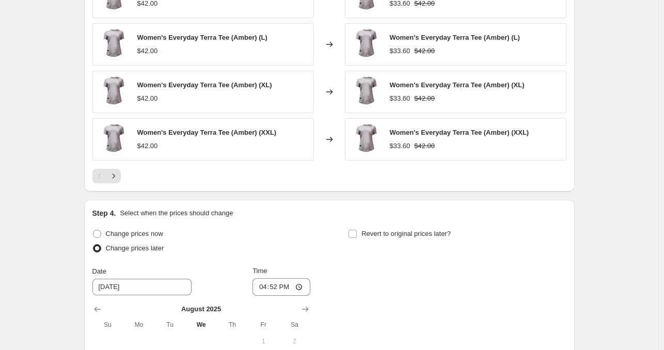
scroll to position [905, 0]
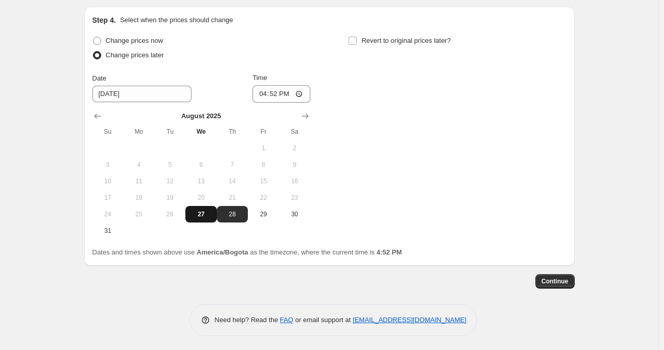
click at [201, 214] on span "27" at bounding box center [201, 214] width 23 height 8
type input "[DATE]"
click at [267, 92] on input "16:52" at bounding box center [282, 94] width 58 height 18
type input "23:00"
click at [392, 38] on span "Revert to original prices later?" at bounding box center [405, 41] width 89 height 8
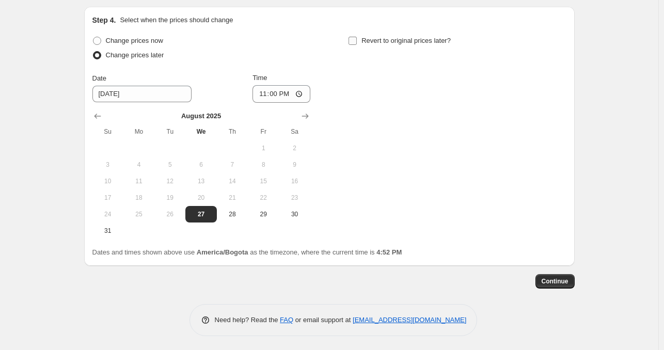
click at [357, 38] on input "Revert to original prices later?" at bounding box center [353, 41] width 8 height 8
checkbox input "true"
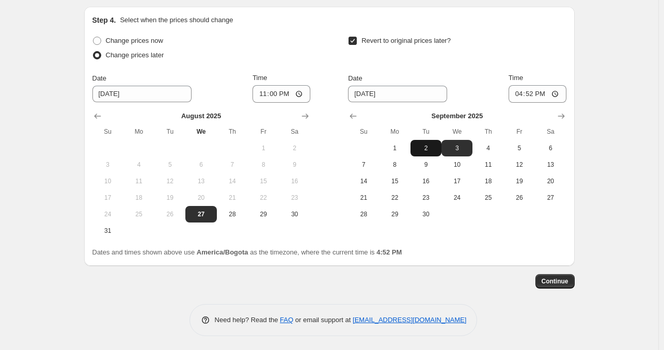
click at [437, 148] on span "2" at bounding box center [426, 148] width 23 height 8
type input "[DATE]"
click at [523, 91] on input "16:52" at bounding box center [538, 94] width 58 height 18
type input "02:00"
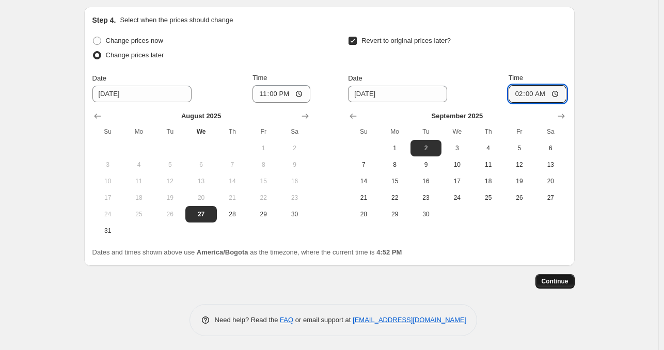
click at [566, 279] on span "Continue" at bounding box center [555, 281] width 27 height 8
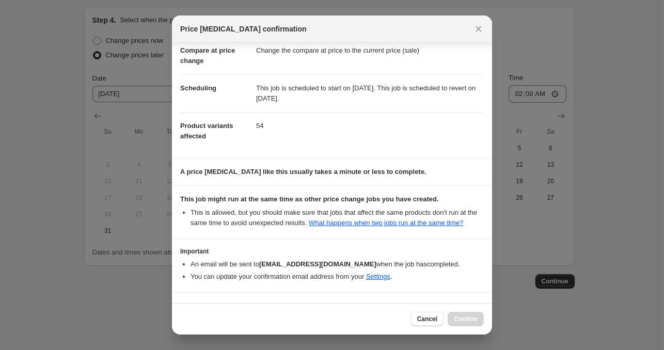
scroll to position [82, 0]
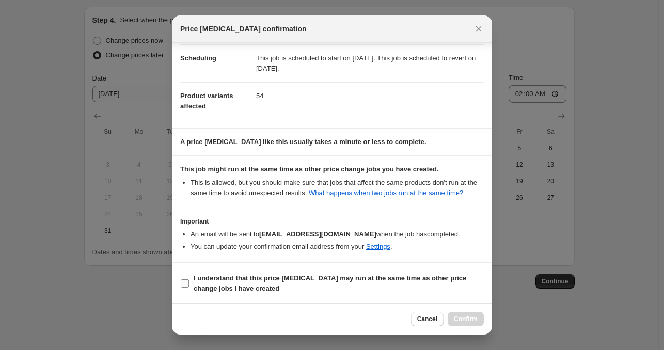
click at [306, 277] on b "I understand that this price [MEDICAL_DATA] may run at the same time as other p…" at bounding box center [330, 283] width 273 height 18
click at [189, 279] on input "I understand that this price [MEDICAL_DATA] may run at the same time as other p…" at bounding box center [185, 283] width 8 height 8
checkbox input "true"
click at [459, 323] on span "Confirm" at bounding box center [466, 319] width 24 height 8
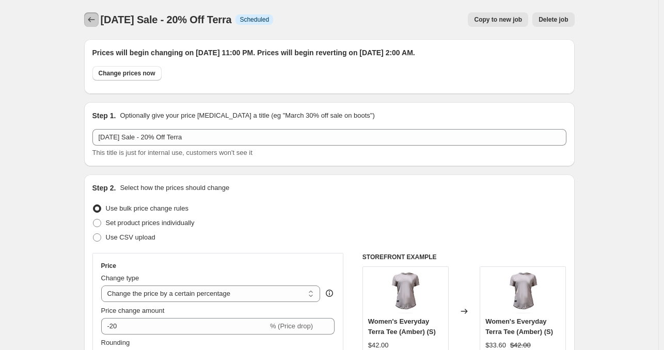
click at [89, 23] on icon "Price change jobs" at bounding box center [91, 19] width 10 height 10
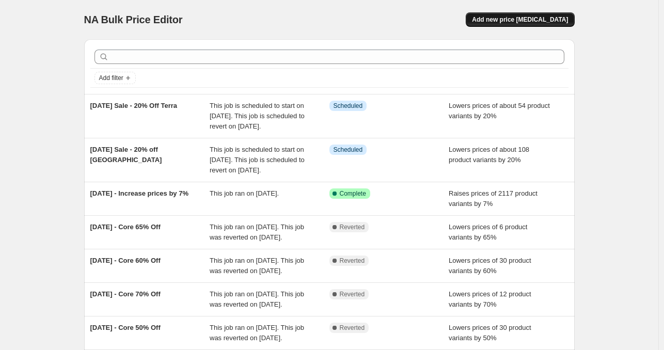
click at [540, 25] on button "Add new price [MEDICAL_DATA]" at bounding box center [520, 19] width 108 height 14
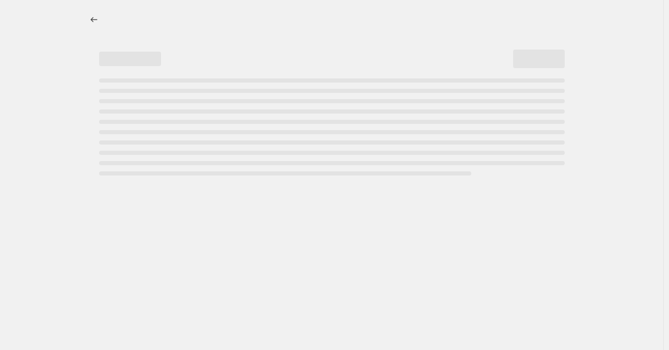
select select "percentage"
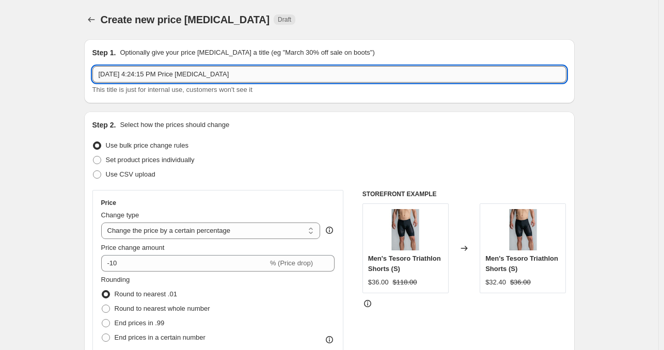
click at [178, 79] on input "[DATE] 4:24:15 PM Price [MEDICAL_DATA]" at bounding box center [329, 74] width 474 height 17
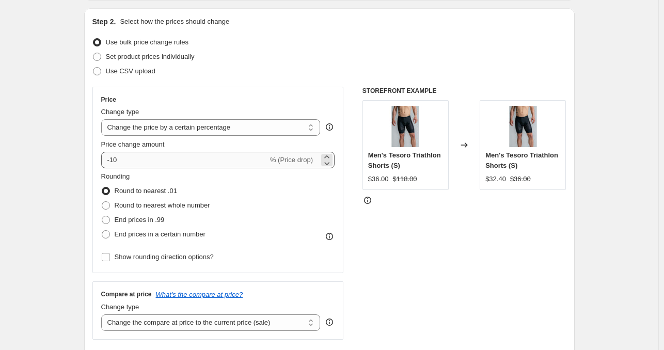
type input "[DATE] Sale - 20% Off Men's Running"
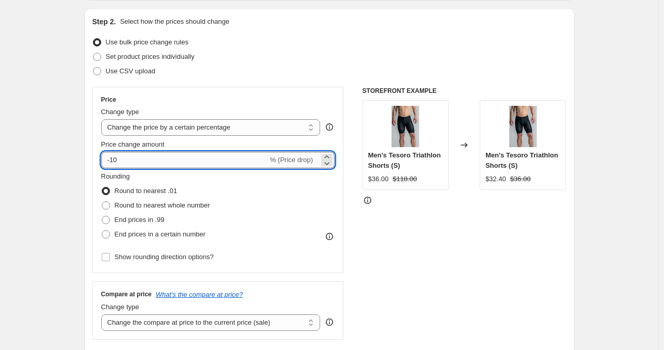
click at [113, 159] on input "-10" at bounding box center [184, 160] width 167 height 17
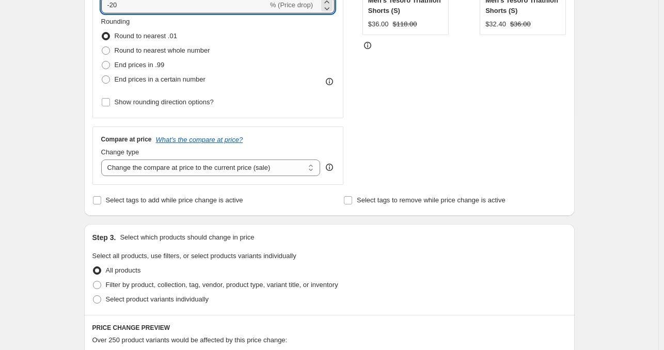
scroll to position [413, 0]
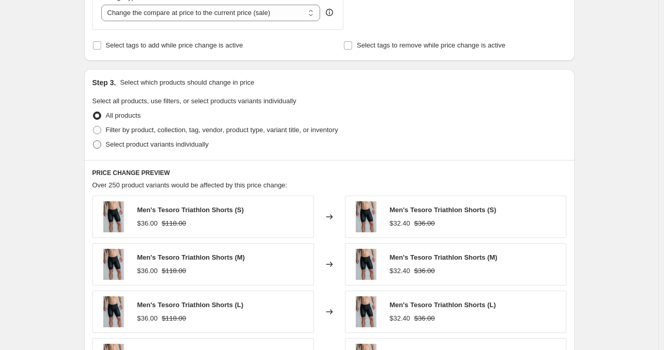
type input "-20"
click at [143, 140] on span "Select product variants individually" at bounding box center [157, 144] width 103 height 8
click at [93, 140] on input "Select product variants individually" at bounding box center [93, 140] width 1 height 1
radio input "true"
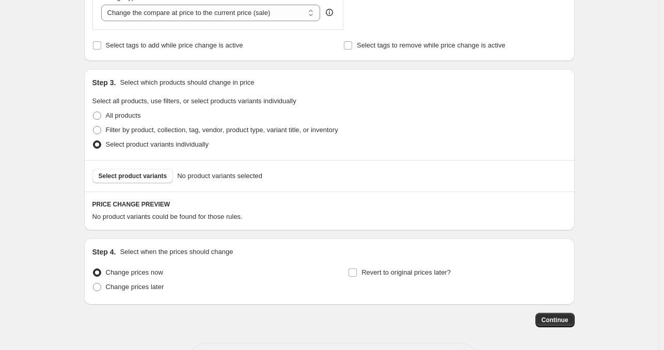
scroll to position [453, 0]
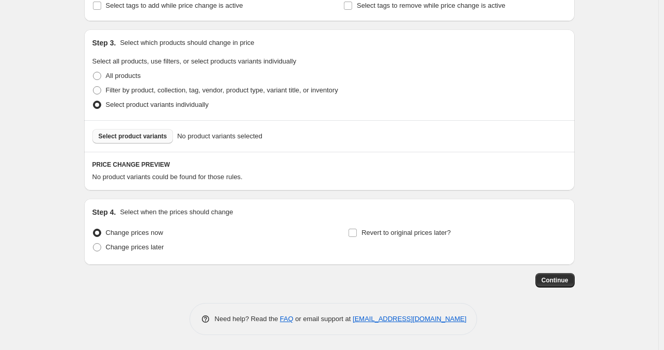
click at [150, 136] on span "Select product variants" at bounding box center [133, 136] width 69 height 8
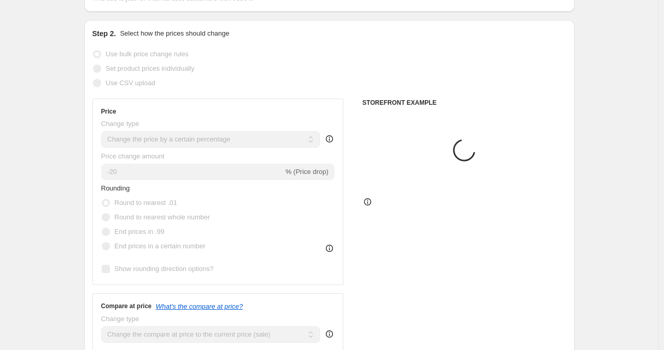
scroll to position [0, 0]
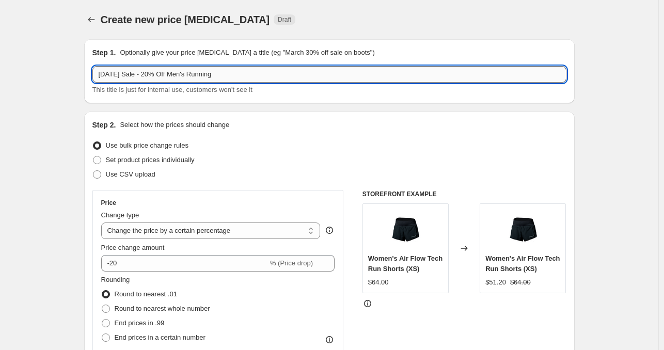
click at [185, 73] on input "[DATE] Sale - 20% Off Men's Running" at bounding box center [329, 74] width 474 height 17
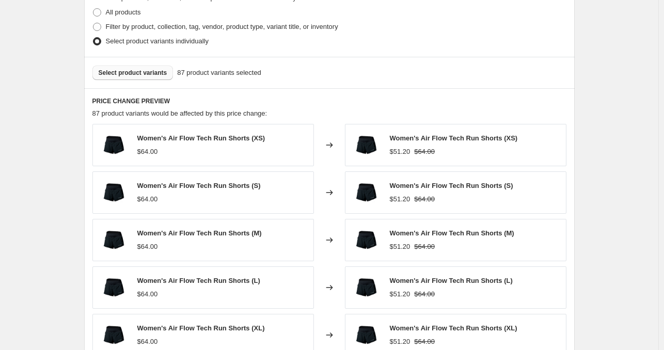
scroll to position [712, 0]
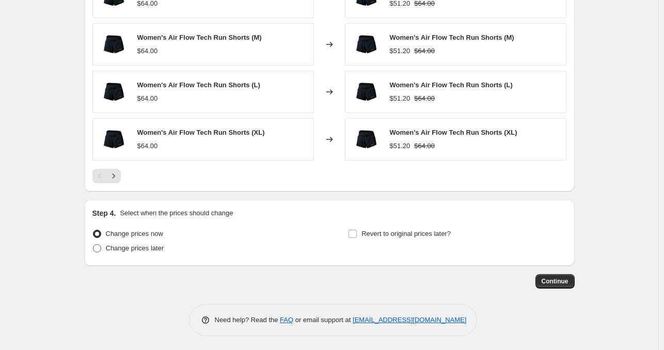
type input "[DATE] Sale - 20% Off Running"
click at [162, 247] on span "Change prices later" at bounding box center [135, 248] width 58 height 8
click at [93, 245] on input "Change prices later" at bounding box center [93, 244] width 1 height 1
radio input "true"
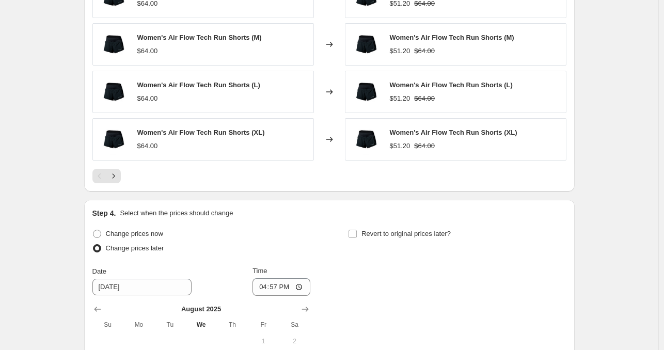
scroll to position [867, 0]
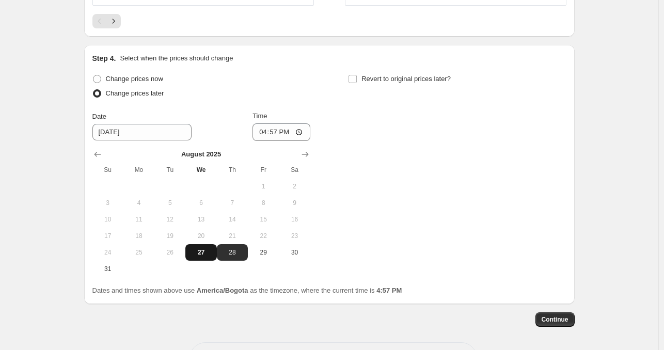
click at [200, 251] on span "27" at bounding box center [201, 252] width 23 height 8
type input "[DATE]"
click at [263, 133] on input "16:57" at bounding box center [282, 132] width 58 height 18
type input "23:03"
click at [361, 78] on label "Revert to original prices later?" at bounding box center [399, 79] width 103 height 14
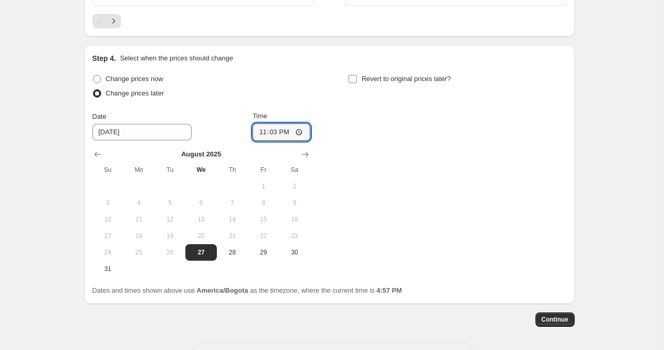
click at [357, 78] on input "Revert to original prices later?" at bounding box center [353, 79] width 8 height 8
checkbox input "true"
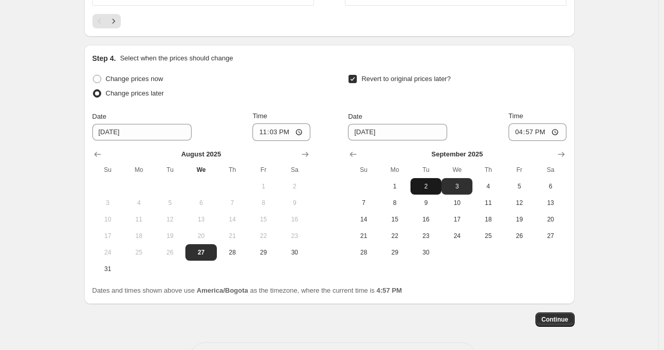
click at [434, 183] on span "2" at bounding box center [426, 186] width 23 height 8
type input "[DATE]"
click at [522, 136] on input "16:57" at bounding box center [538, 132] width 58 height 18
type input "02:03"
click at [502, 80] on div "Revert to original prices later?" at bounding box center [457, 87] width 218 height 31
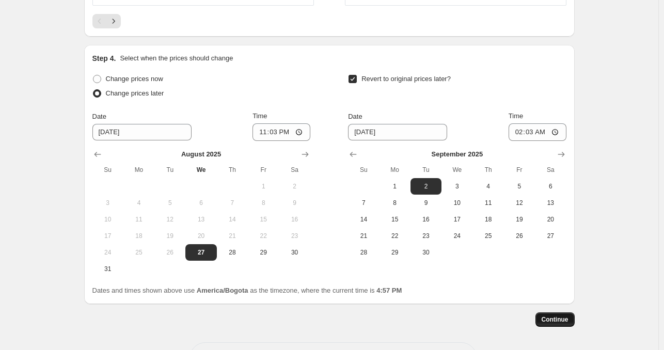
click at [553, 312] on button "Continue" at bounding box center [555, 319] width 39 height 14
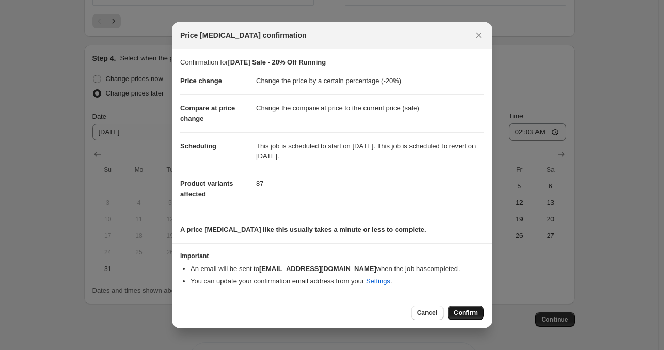
click at [468, 310] on span "Confirm" at bounding box center [466, 313] width 24 height 8
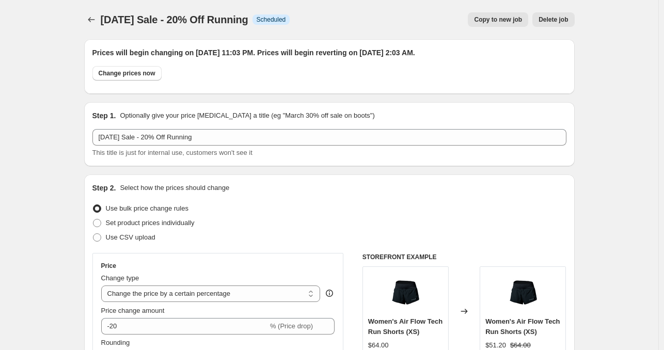
scroll to position [867, 0]
